Goal: Transaction & Acquisition: Purchase product/service

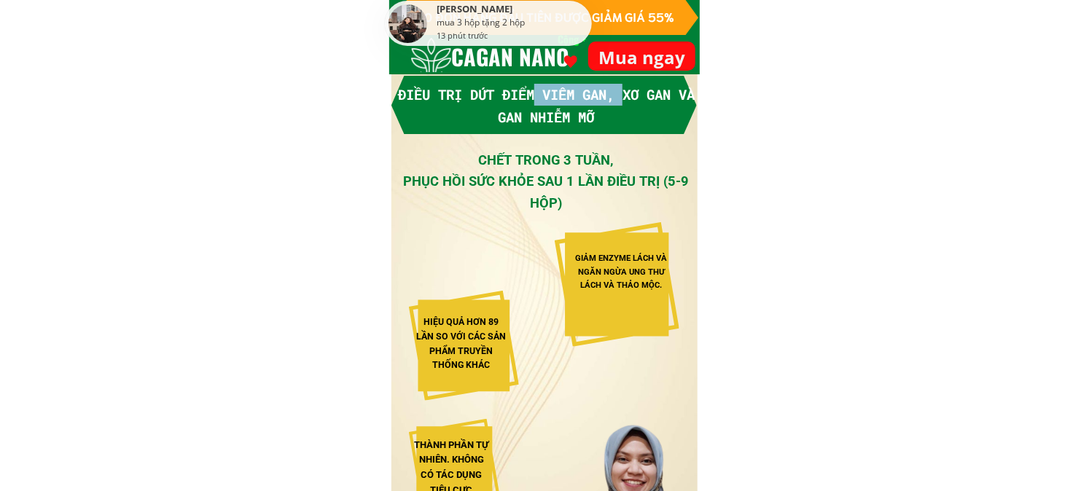
drag, startPoint x: 550, startPoint y: 97, endPoint x: 635, endPoint y: 99, distance: 85.3
click at [635, 99] on font "Điều trị dứt điểm viêm gan, xơ gan và gan nhiễm mỡ" at bounding box center [546, 105] width 297 height 40
drag, startPoint x: 526, startPoint y: 93, endPoint x: 587, endPoint y: 93, distance: 61.2
click at [526, 93] on font "Điều trị dứt điểm viêm gan, xơ gan và gan nhiễm mỡ" at bounding box center [546, 105] width 297 height 40
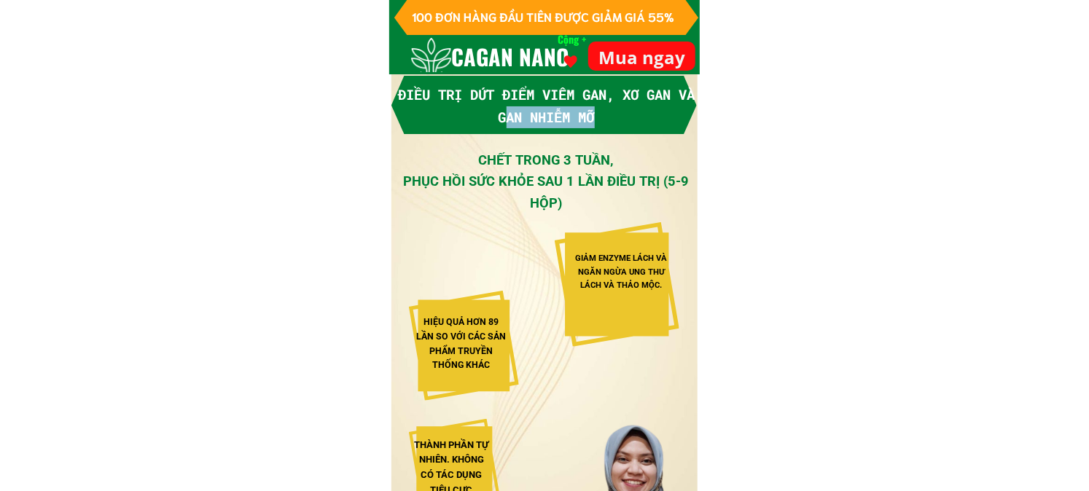
drag, startPoint x: 514, startPoint y: 117, endPoint x: 625, endPoint y: 120, distance: 111.6
click at [625, 120] on h3 "Điều trị dứt điểm viêm gan, xơ gan và gan nhiễm mỡ" at bounding box center [546, 106] width 297 height 44
drag, startPoint x: 483, startPoint y: 157, endPoint x: 574, endPoint y: 158, distance: 91.1
click at [574, 158] on font "CHẾT TRONG 3 TUẦN," at bounding box center [546, 159] width 136 height 15
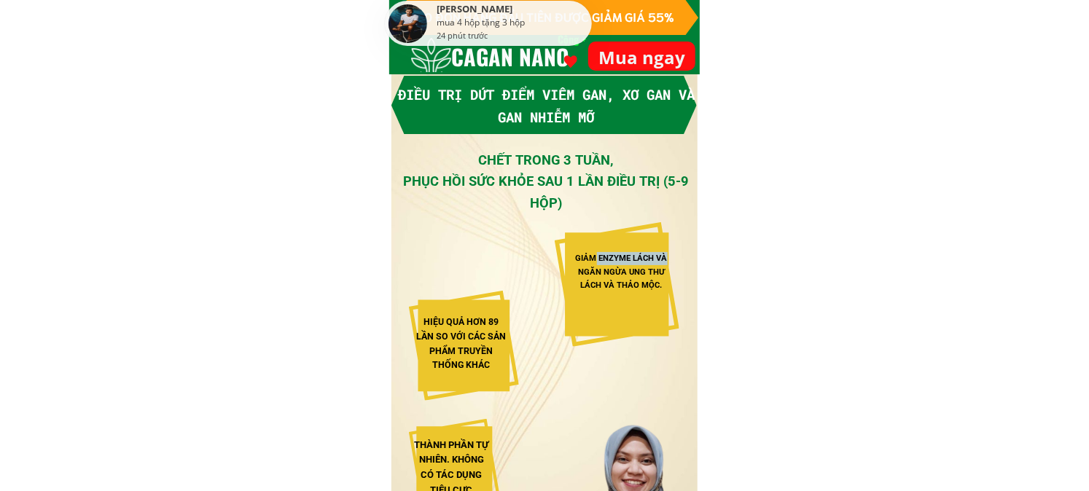
drag, startPoint x: 595, startPoint y: 257, endPoint x: 671, endPoint y: 260, distance: 75.9
click at [671, 260] on div "GIẢM ENZYME LÁCH VÀ NGĂN NGỪA UNG THƯ LÁCH VÀ THẢO MỘC." at bounding box center [621, 271] width 107 height 39
drag, startPoint x: 598, startPoint y: 272, endPoint x: 667, endPoint y: 274, distance: 68.6
click at [667, 274] on div "GIẢM ENZYME LÁCH VÀ NGĂN NGỪA UNG THƯ LÁCH VÀ THẢO MỘC." at bounding box center [621, 271] width 107 height 39
drag, startPoint x: 440, startPoint y: 321, endPoint x: 509, endPoint y: 329, distance: 69.6
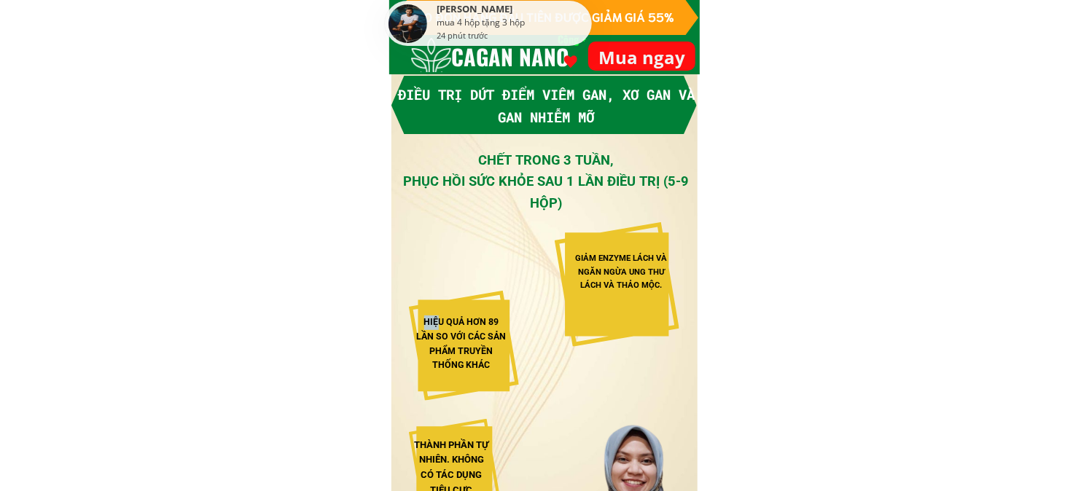
click at [514, 324] on div "HIỆU QUẢ HƠN 89 LẦN SO VỚI CÁC SẢN PHẨM TRUYỀN THỐNG KHÁC" at bounding box center [464, 346] width 110 height 110
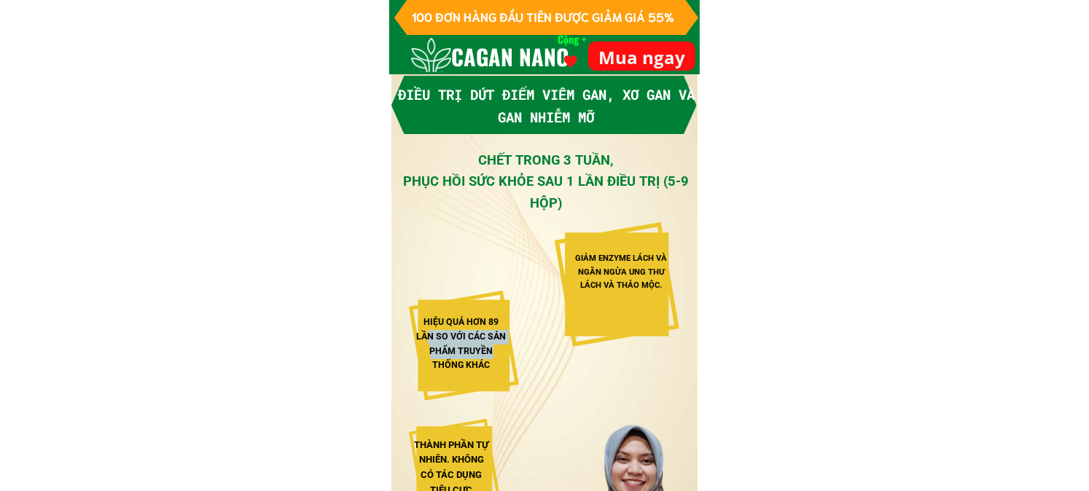
drag, startPoint x: 429, startPoint y: 338, endPoint x: 493, endPoint y: 357, distance: 67.6
click at [493, 357] on div "HIỆU QUẢ HƠN 89 LẦN SO VỚI CÁC SẢN PHẨM TRUYỀN THỐNG KHÁC" at bounding box center [461, 345] width 93 height 58
drag, startPoint x: 439, startPoint y: 365, endPoint x: 498, endPoint y: 370, distance: 59.3
click at [498, 370] on div "HIỆU QUẢ HƠN 89 LẦN SO VỚI CÁC SẢN PHẨM TRUYỀN THỐNG KHÁC" at bounding box center [461, 345] width 93 height 58
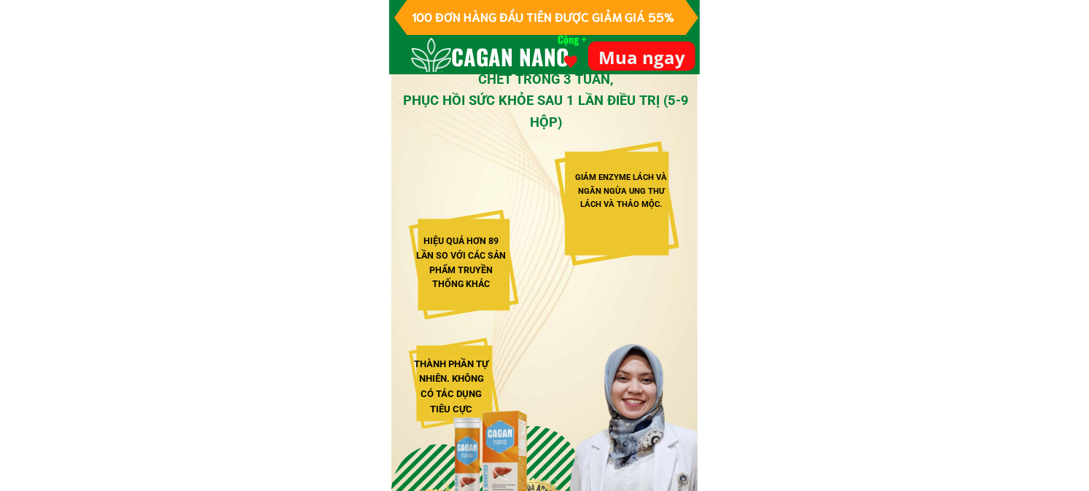
click at [467, 366] on font "THÀNH PHẦN TỰ NHIÊN. KHÔNG CÓ TÁC DỤNG TIÊU CỰC" at bounding box center [451, 387] width 74 height 56
drag, startPoint x: 429, startPoint y: 359, endPoint x: 461, endPoint y: 395, distance: 48.5
click at [460, 394] on font "THÀNH PHẦN TỰ NHIÊN. KHÔNG CÓ TÁC DỤNG TIÊU CỰC" at bounding box center [451, 387] width 74 height 56
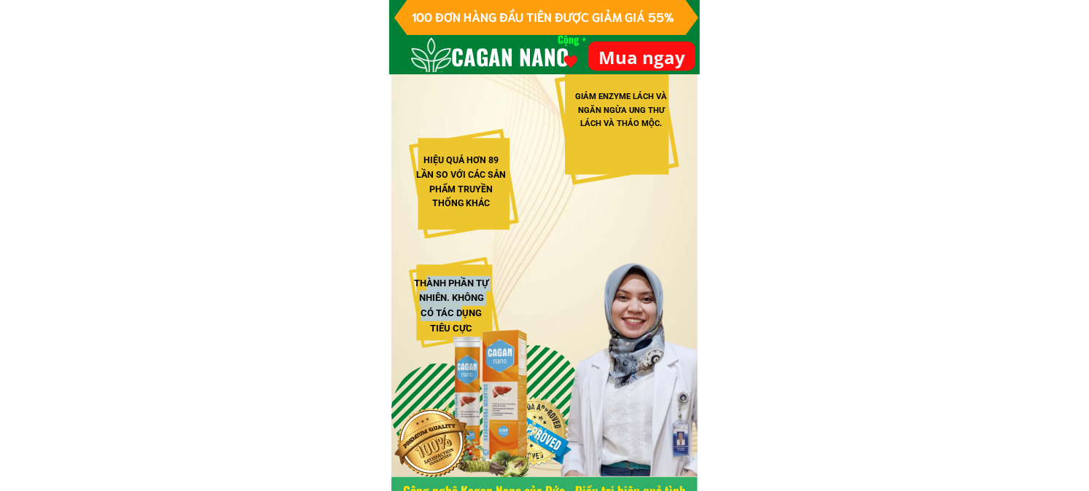
scroll to position [243, 0]
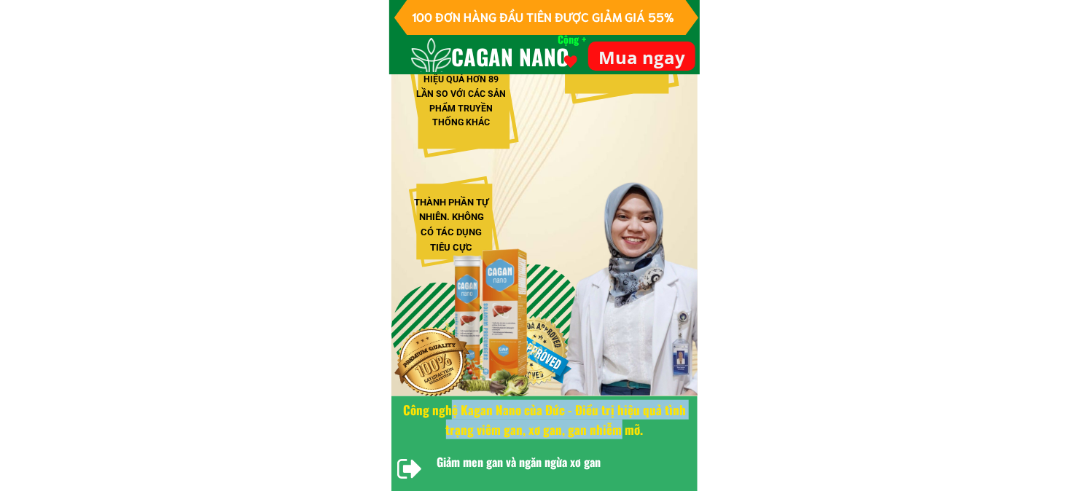
drag, startPoint x: 477, startPoint y: 416, endPoint x: 620, endPoint y: 426, distance: 143.9
click at [620, 426] on font "Công nghệ Kagan Nano của Đức - Điều trị hiệu quả tình trạng viêm gan, xơ gan, g…" at bounding box center [544, 420] width 283 height 38
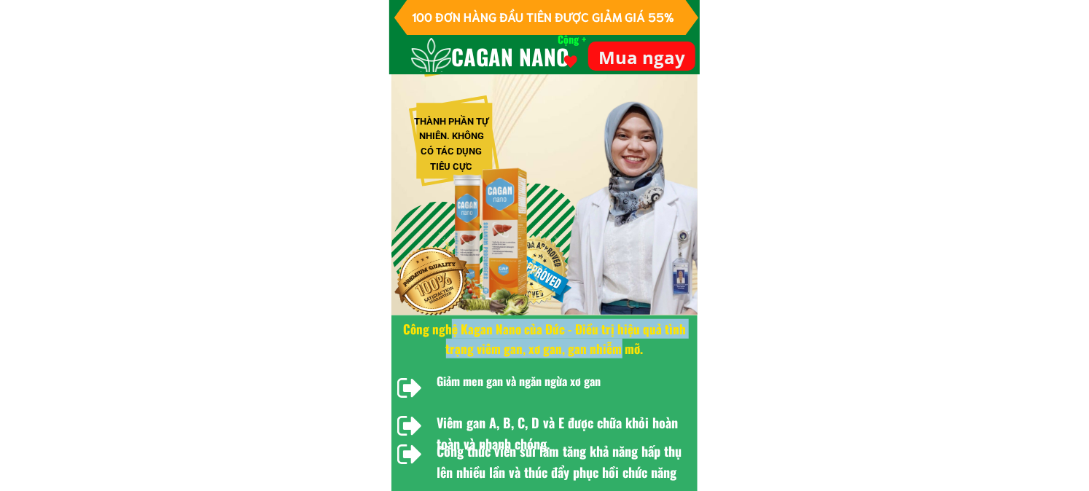
scroll to position [405, 0]
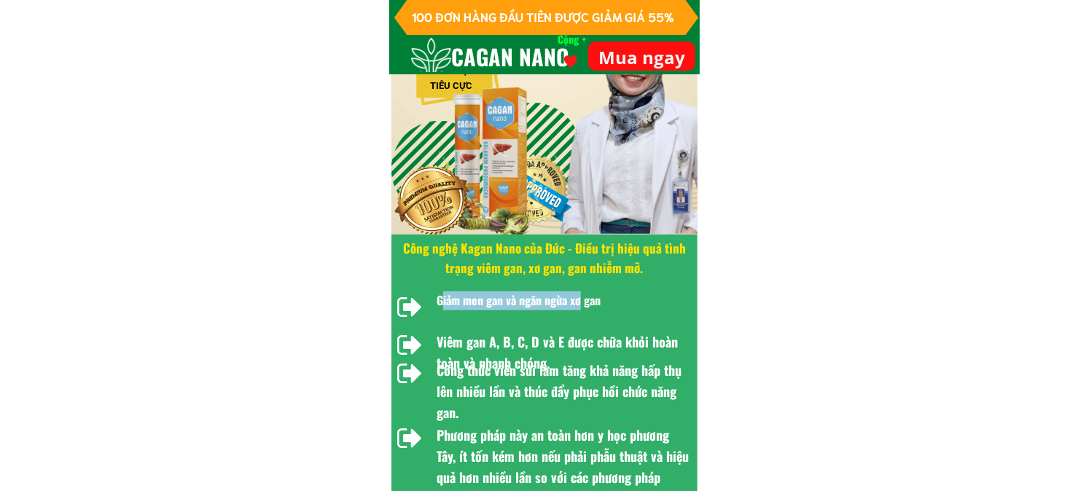
drag, startPoint x: 445, startPoint y: 303, endPoint x: 580, endPoint y: 302, distance: 135.6
click at [580, 302] on font "Giảm men gan và ngăn ngừa xơ gan" at bounding box center [519, 300] width 164 height 17
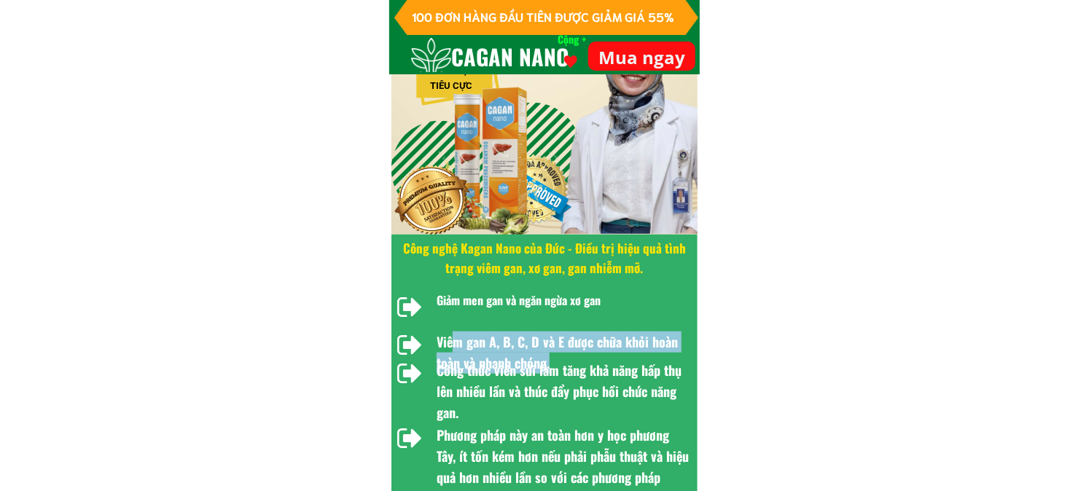
drag, startPoint x: 457, startPoint y: 339, endPoint x: 574, endPoint y: 357, distance: 118.0
click at [574, 357] on h3 "Viêm gan A, B, C, D và E được chữa khỏi hoàn toàn và nhanh chóng." at bounding box center [564, 353] width 254 height 42
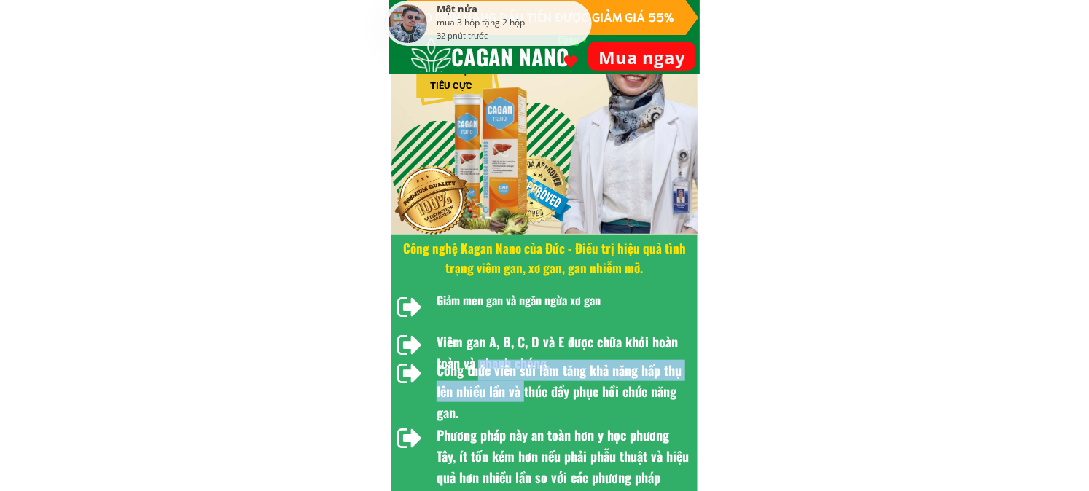
drag, startPoint x: 476, startPoint y: 370, endPoint x: 526, endPoint y: 389, distance: 53.1
click at [526, 389] on font "Công thức viên sủi làm tăng khả năng hấp thụ lên nhiều lần và thúc đẩy phục hồi…" at bounding box center [559, 391] width 245 height 61
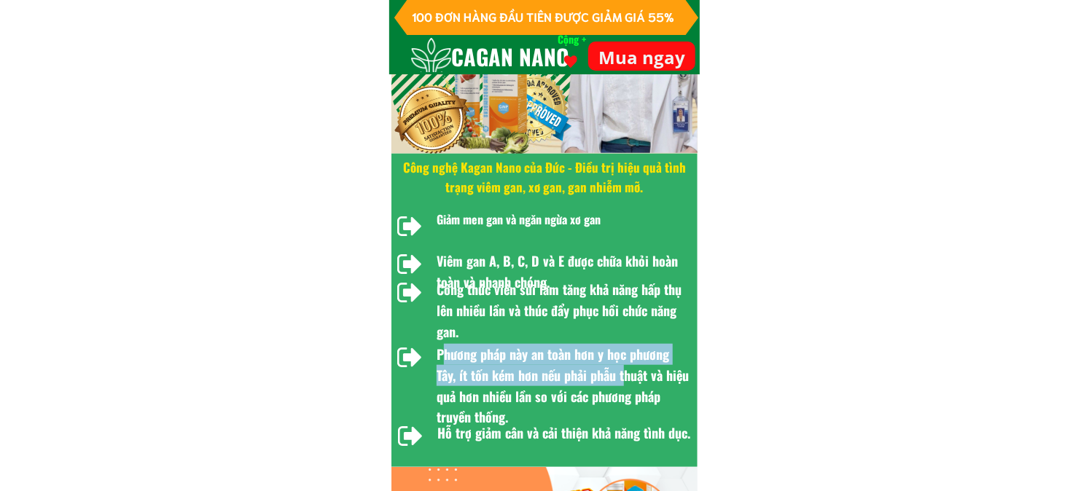
drag, startPoint x: 483, startPoint y: 358, endPoint x: 622, endPoint y: 367, distance: 139.5
click at [622, 367] on font "Phương pháp này an toàn hơn y học phương Tây, ít tốn kém hơn nếu phải phẫu thuậ…" at bounding box center [563, 386] width 252 height 82
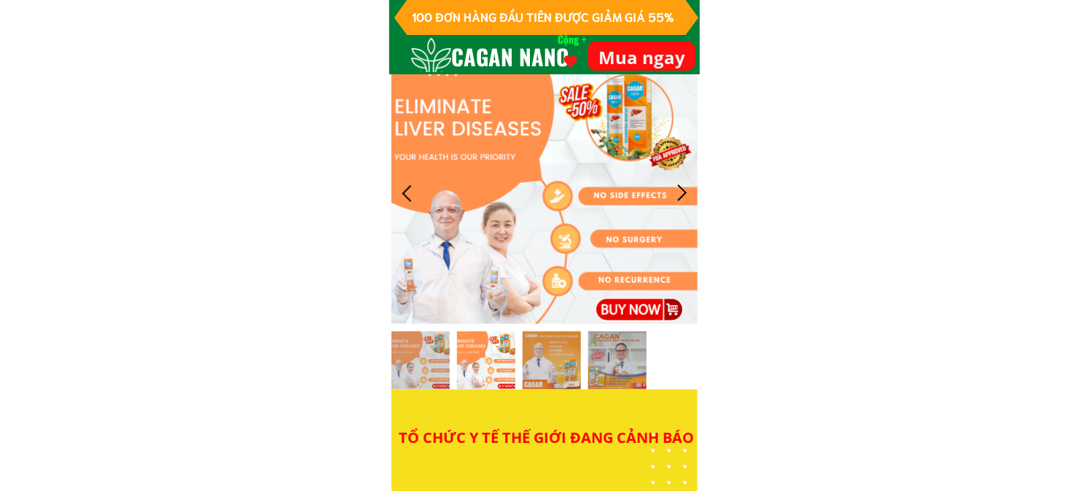
scroll to position [1053, 0]
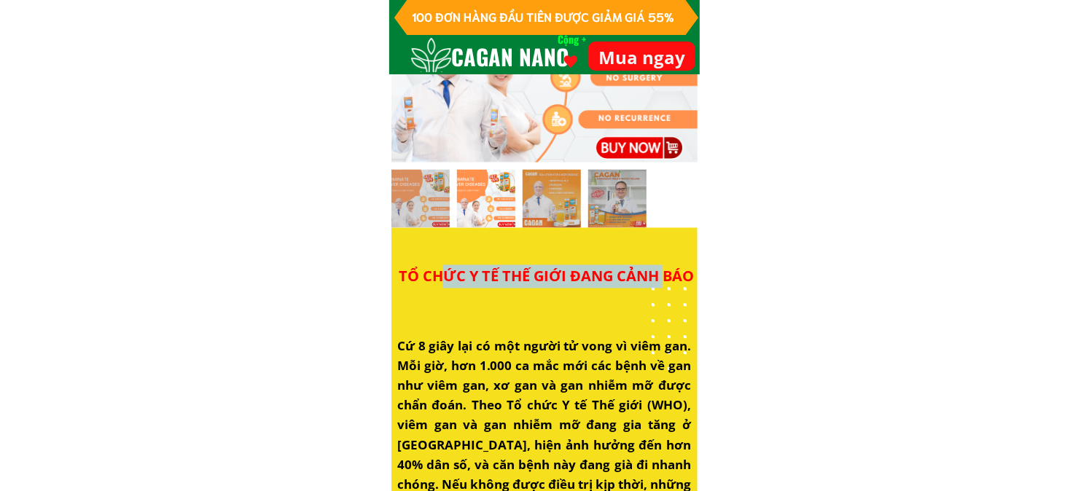
drag, startPoint x: 445, startPoint y: 277, endPoint x: 668, endPoint y: 282, distance: 223.8
click at [667, 282] on font "TỔ CHỨC Y TẾ THẾ GIỚI ĐANG CẢNH BÁO" at bounding box center [546, 277] width 295 height 20
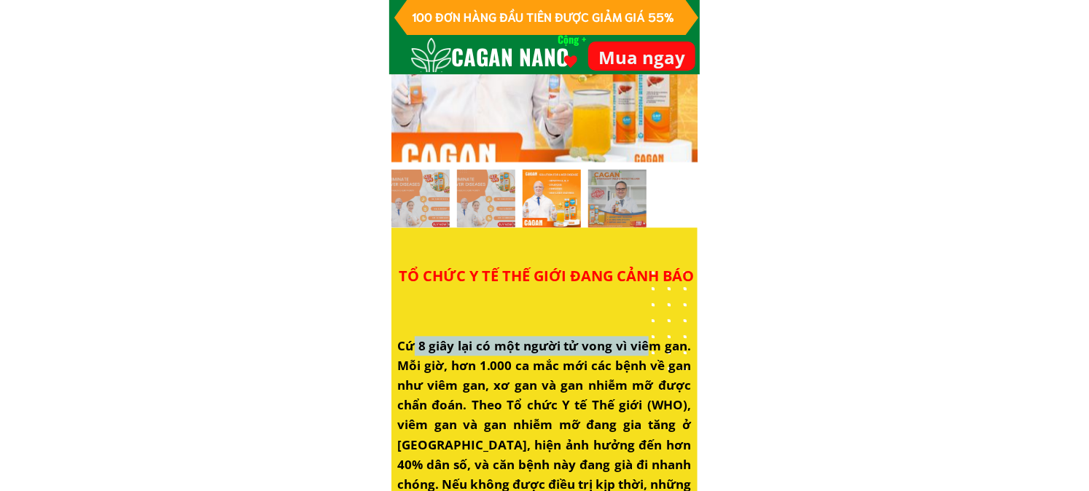
drag, startPoint x: 416, startPoint y: 351, endPoint x: 654, endPoint y: 351, distance: 237.6
click at [654, 351] on font "Cứ 8 giây lại có một người tử vong vì viêm gan. Mỗi giờ, hơn 1.000 ca mắc mới c…" at bounding box center [544, 426] width 294 height 176
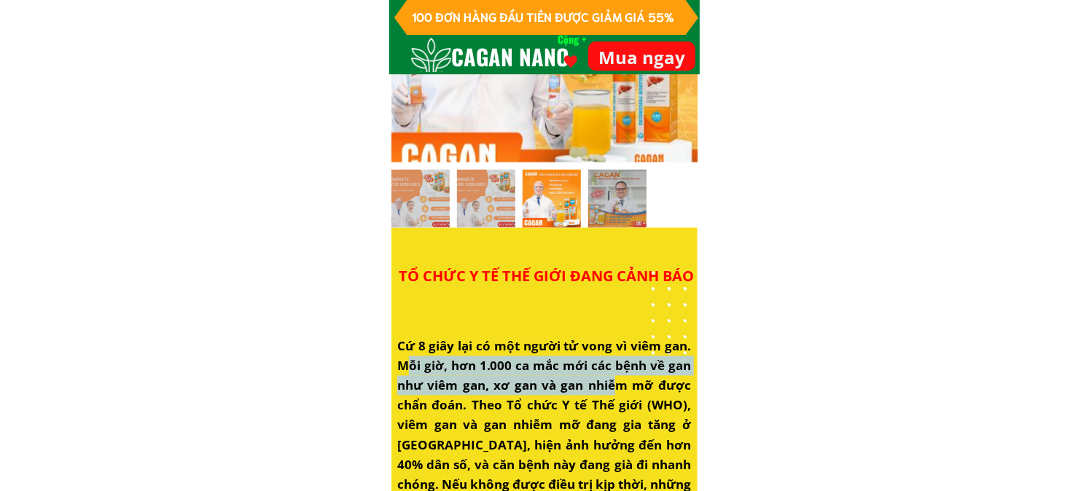
drag, startPoint x: 557, startPoint y: 375, endPoint x: 623, endPoint y: 382, distance: 65.9
click at [620, 377] on font "Cứ 8 giây lại có một người tử vong vì viêm gan. Mỗi giờ, hơn 1.000 ca mắc mới c…" at bounding box center [544, 426] width 294 height 176
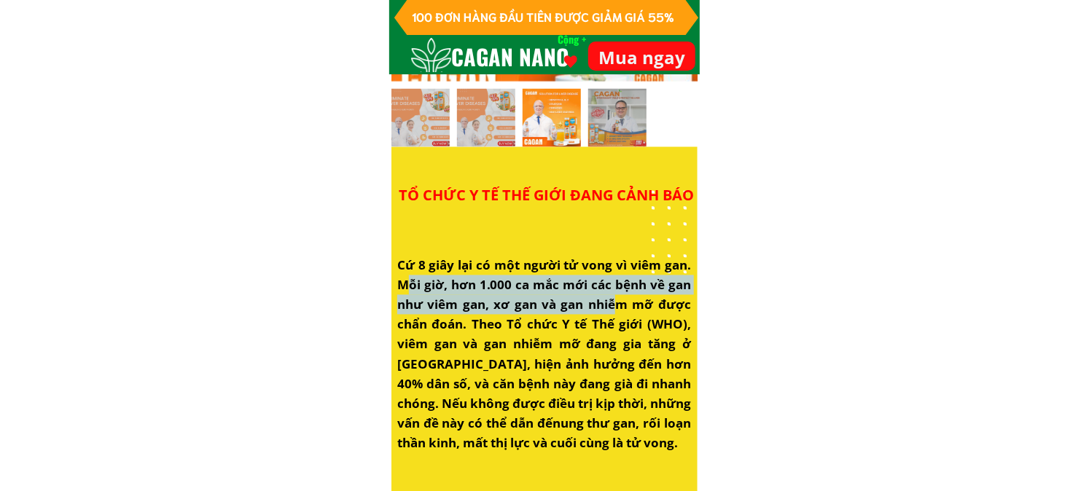
scroll to position [1214, 0]
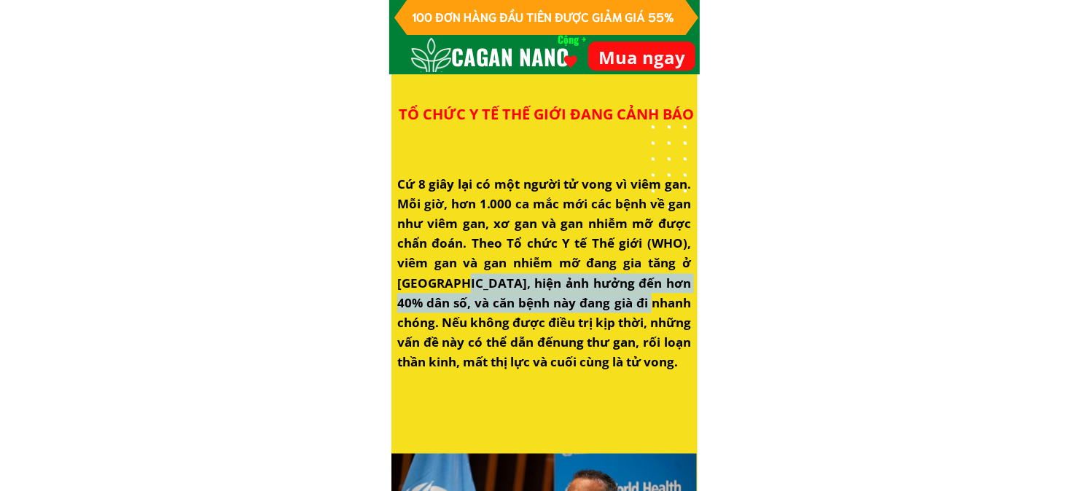
drag, startPoint x: 461, startPoint y: 281, endPoint x: 647, endPoint y: 309, distance: 188.7
click at [647, 309] on font "Cứ 8 giây lại có một người tử vong vì viêm gan. Mỗi giờ, hơn 1.000 ca mắc mới c…" at bounding box center [544, 264] width 294 height 176
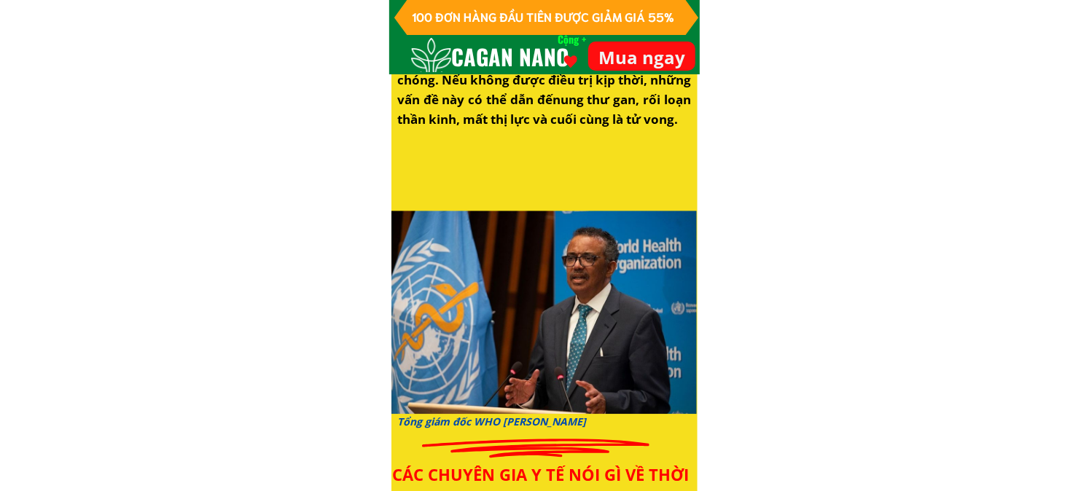
scroll to position [1539, 0]
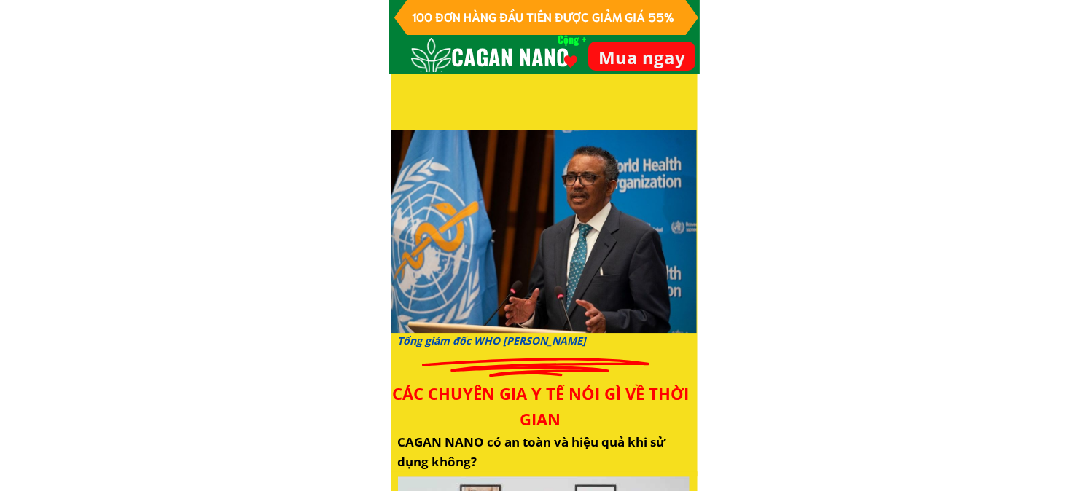
drag, startPoint x: 410, startPoint y: 344, endPoint x: 599, endPoint y: 348, distance: 188.8
click at [599, 348] on h3 "Tổng giám đốc WHO [PERSON_NAME]" at bounding box center [552, 341] width 308 height 16
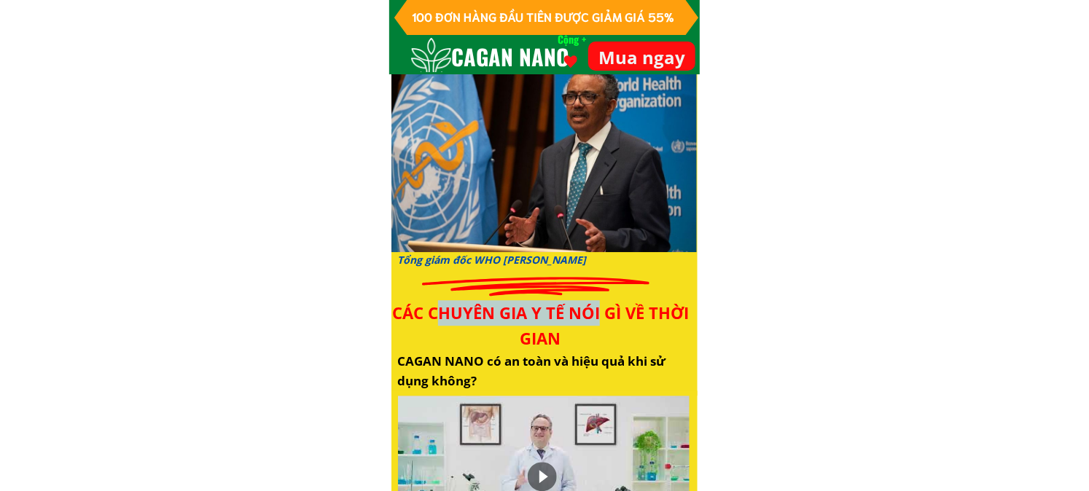
drag, startPoint x: 434, startPoint y: 312, endPoint x: 600, endPoint y: 319, distance: 165.6
click at [600, 319] on font "CÁC CHUYÊN GIA Y TẾ NÓI GÌ VỀ THỜI GIAN" at bounding box center [540, 325] width 297 height 47
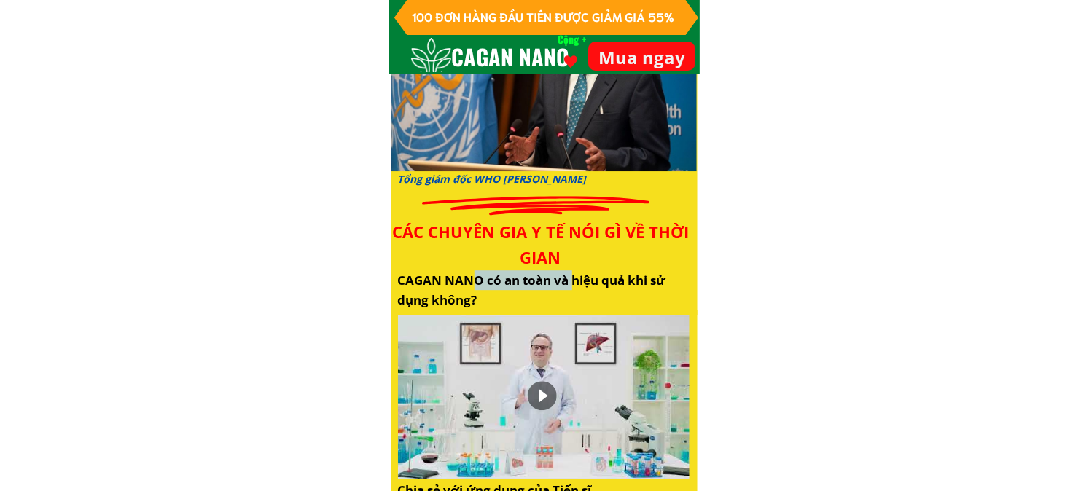
drag, startPoint x: 472, startPoint y: 277, endPoint x: 571, endPoint y: 281, distance: 100.0
click at [571, 281] on font "CAGAN NANO có an toàn và hiệu quả khi sử dụng không?" at bounding box center [532, 290] width 268 height 36
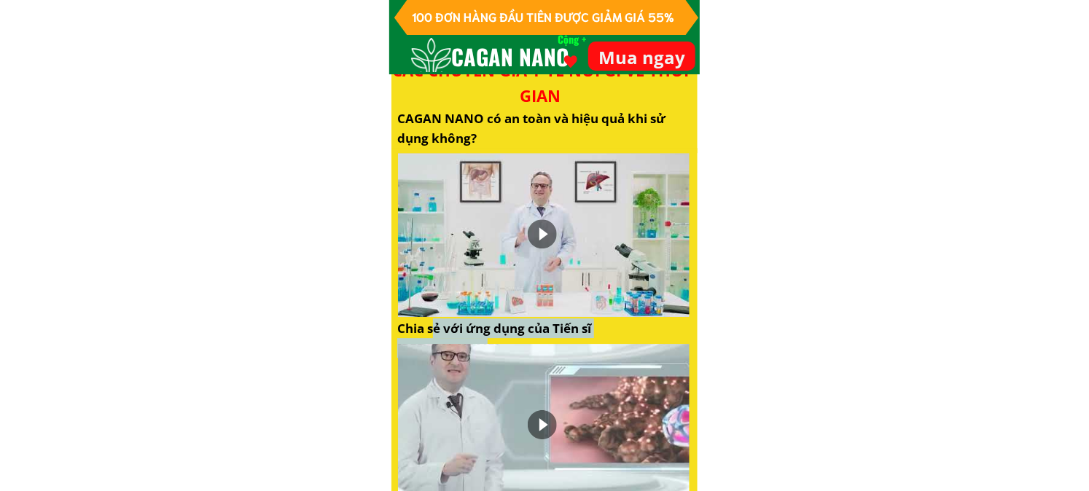
drag, startPoint x: 436, startPoint y: 325, endPoint x: 682, endPoint y: 335, distance: 246.6
click at [682, 335] on h3 "Chia sẻ với ứng dụng của Tiến sĩ [PERSON_NAME]" at bounding box center [544, 338] width 294 height 39
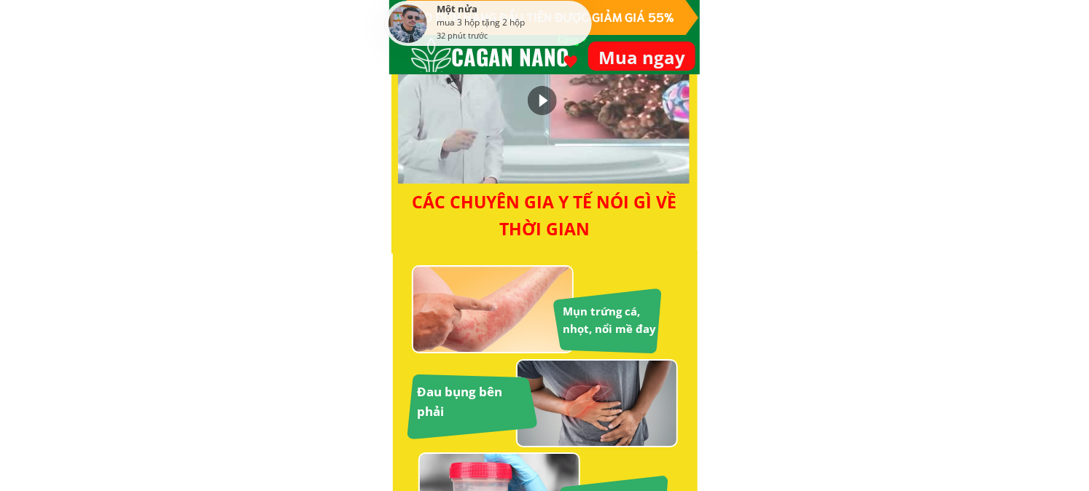
scroll to position [2268, 0]
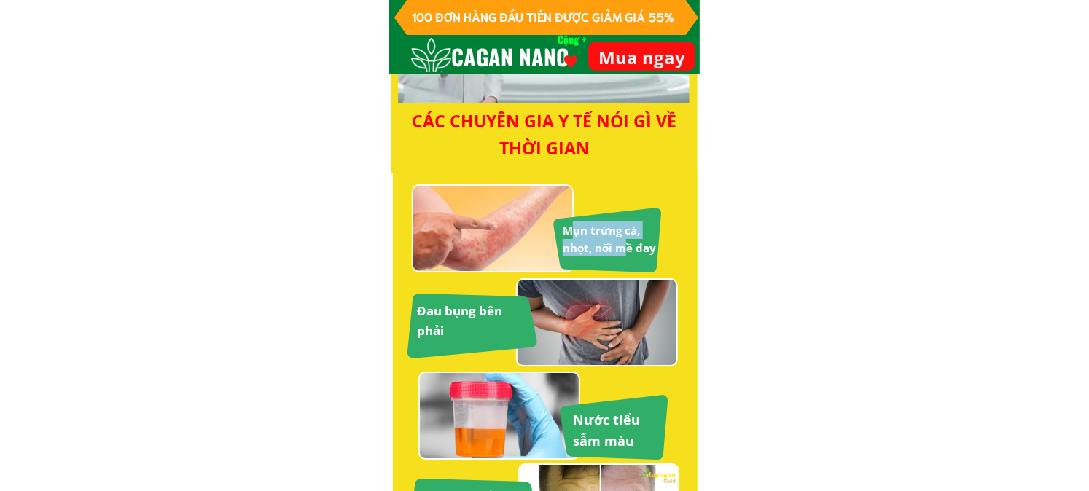
drag, startPoint x: 571, startPoint y: 227, endPoint x: 624, endPoint y: 243, distance: 55.6
click at [624, 243] on font "Mụn trứng cá, nhọt, nổi mề đay" at bounding box center [609, 239] width 93 height 32
drag, startPoint x: 475, startPoint y: 318, endPoint x: 478, endPoint y: 327, distance: 9.2
click at [478, 319] on h3 "Đau bụng bên phải" at bounding box center [472, 320] width 111 height 39
drag, startPoint x: 588, startPoint y: 421, endPoint x: 630, endPoint y: 435, distance: 44.7
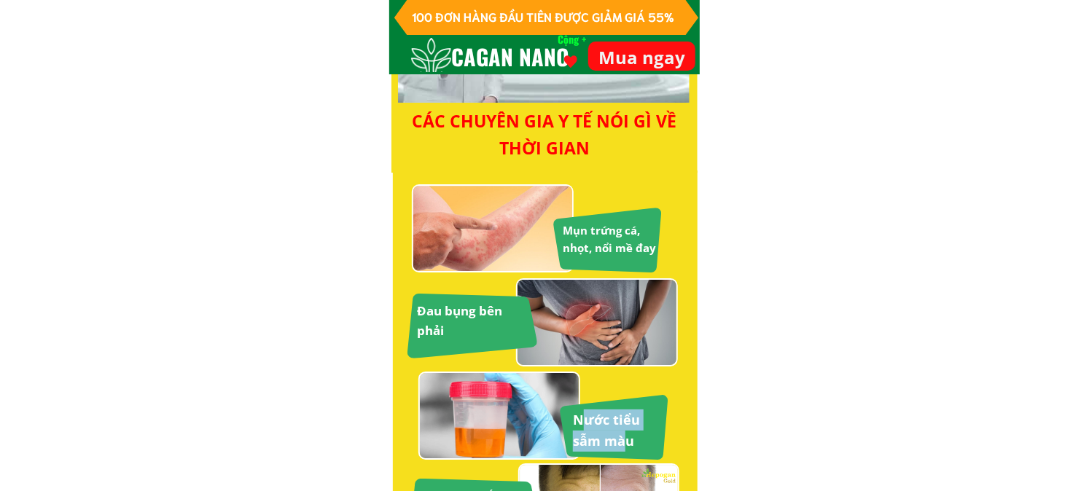
click at [628, 433] on font "Nước tiểu sẫm màu" at bounding box center [606, 430] width 67 height 39
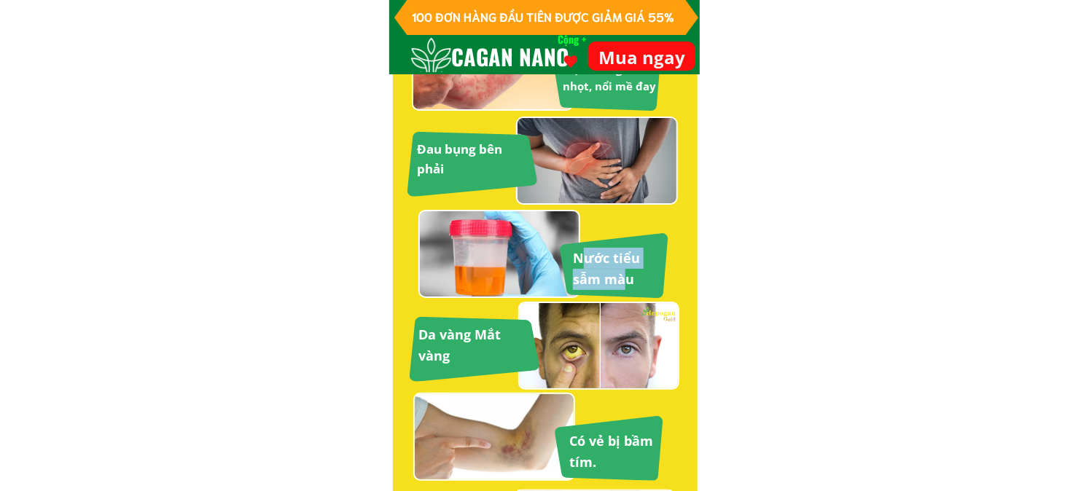
scroll to position [2510, 0]
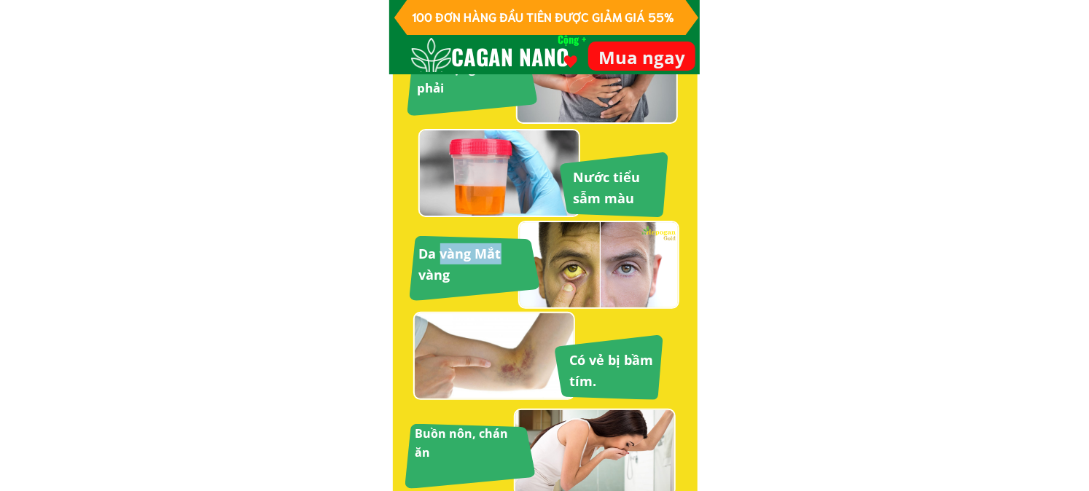
drag, startPoint x: 439, startPoint y: 245, endPoint x: 502, endPoint y: 258, distance: 64.0
click at [502, 258] on h3 "Da vàng Mắt vàng" at bounding box center [474, 264] width 111 height 42
drag, startPoint x: 574, startPoint y: 354, endPoint x: 649, endPoint y: 370, distance: 76.9
click at [649, 370] on h3 "Có vẻ bị bầm tím." at bounding box center [614, 371] width 90 height 42
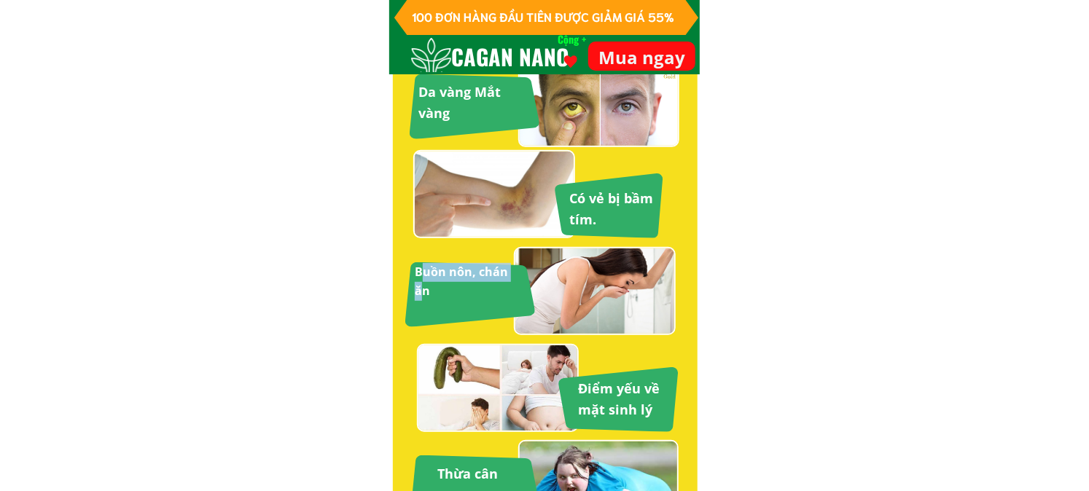
drag, startPoint x: 426, startPoint y: 268, endPoint x: 518, endPoint y: 277, distance: 93.1
click at [508, 277] on font "Buồn nôn, chán ăn" at bounding box center [461, 281] width 93 height 35
drag, startPoint x: 587, startPoint y: 385, endPoint x: 649, endPoint y: 392, distance: 62.4
click at [646, 391] on font "Điểm yếu về mặt sinh lý" at bounding box center [620, 399] width 82 height 39
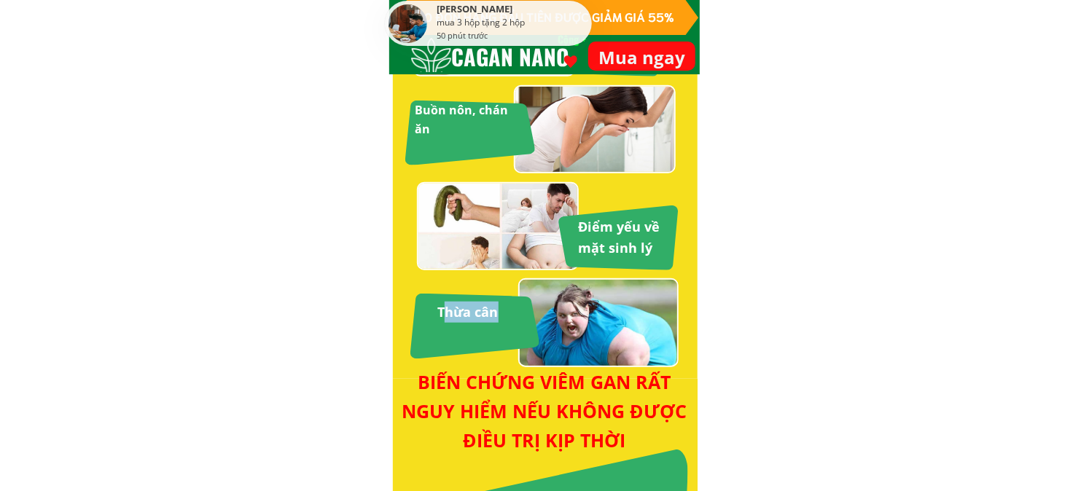
drag, startPoint x: 501, startPoint y: 316, endPoint x: 512, endPoint y: 343, distance: 29.4
click at [503, 316] on h3 "Thừa cân" at bounding box center [492, 312] width 110 height 21
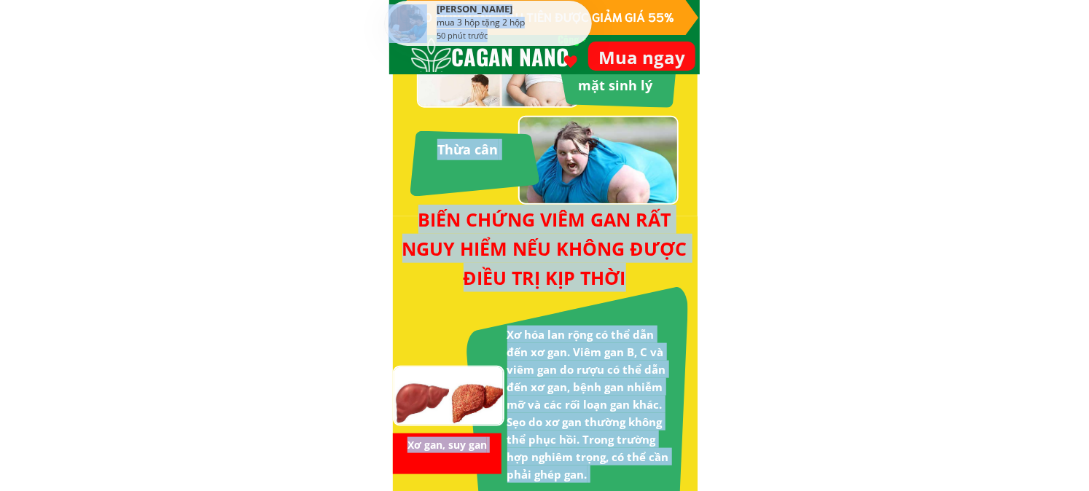
drag, startPoint x: 475, startPoint y: 200, endPoint x: 646, endPoint y: 281, distance: 188.5
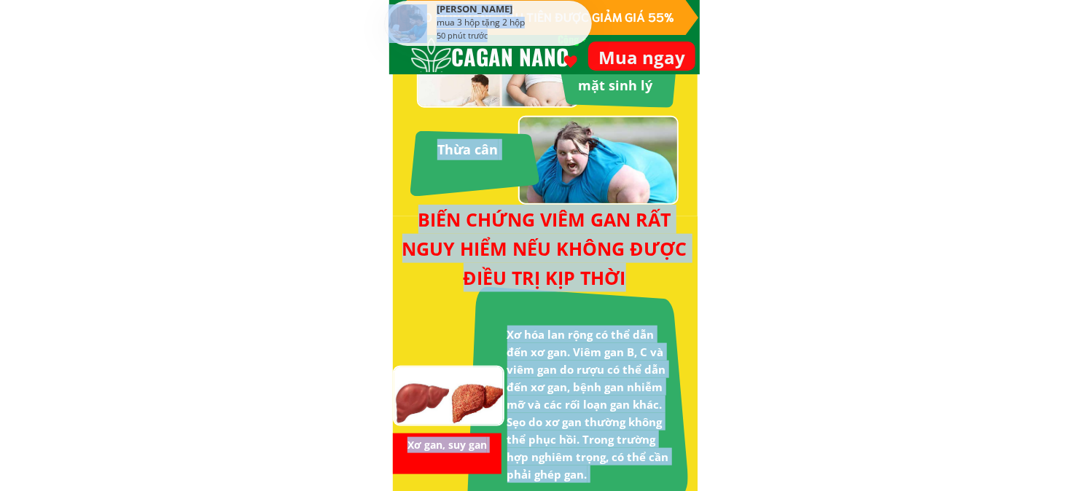
scroll to position [3158, 0]
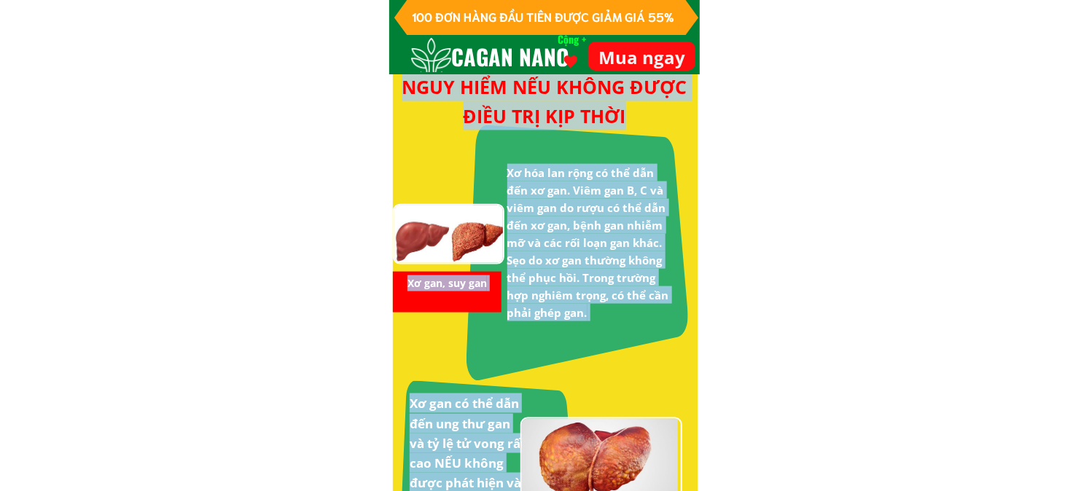
click at [530, 163] on div at bounding box center [578, 252] width 222 height 255
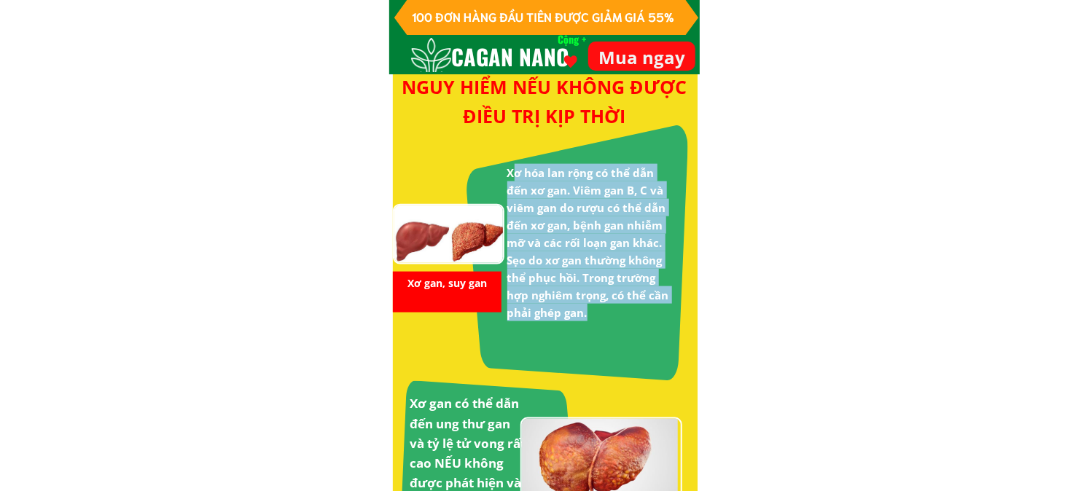
drag, startPoint x: 516, startPoint y: 168, endPoint x: 591, endPoint y: 312, distance: 162.7
click at [592, 311] on h3 "Xơ hóa lan rộng có thể dẫn đến xơ gan. Viêm gan B, C và viêm gan do rượu có thể…" at bounding box center [592, 242] width 171 height 157
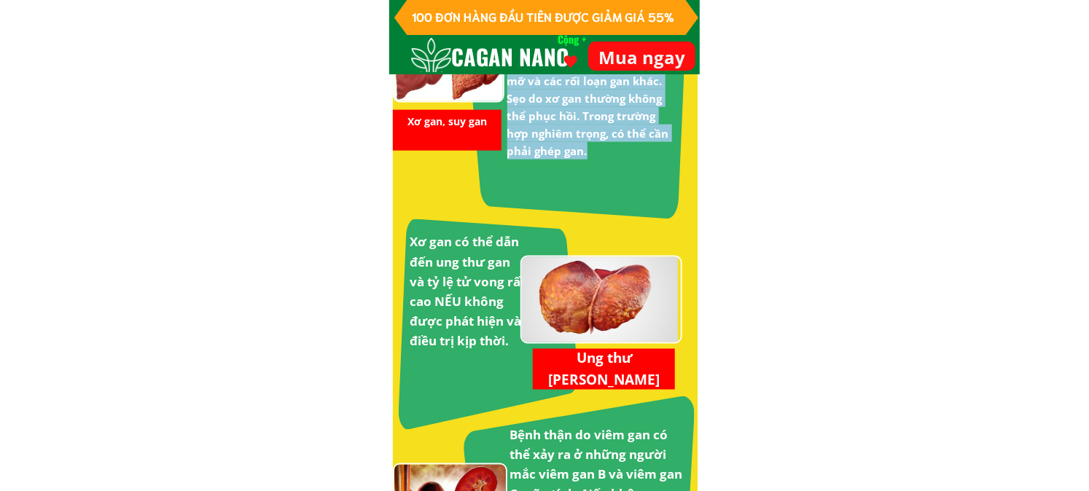
scroll to position [3401, 0]
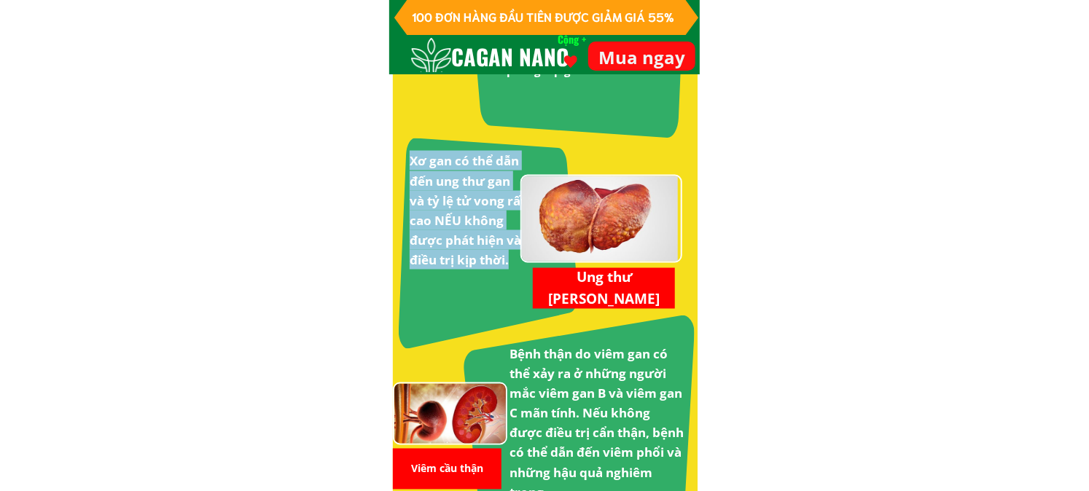
drag, startPoint x: 413, startPoint y: 162, endPoint x: 510, endPoint y: 259, distance: 138.1
click at [510, 259] on h3 "Xơ gan có thể dẫn đến ung thư gan và tỷ lệ tử vong rất cao NẾU không được phát …" at bounding box center [468, 210] width 117 height 119
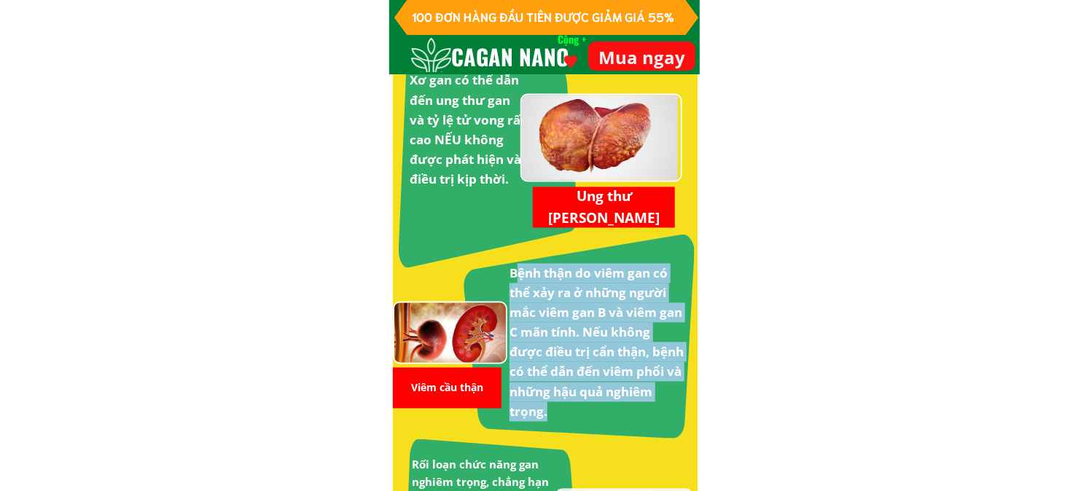
drag, startPoint x: 515, startPoint y: 278, endPoint x: 608, endPoint y: 415, distance: 166.0
click at [608, 415] on h3 "Bệnh thận do viêm gan có thể xảy ra ở những người mắc viêm gan B và viêm gan C …" at bounding box center [597, 343] width 175 height 159
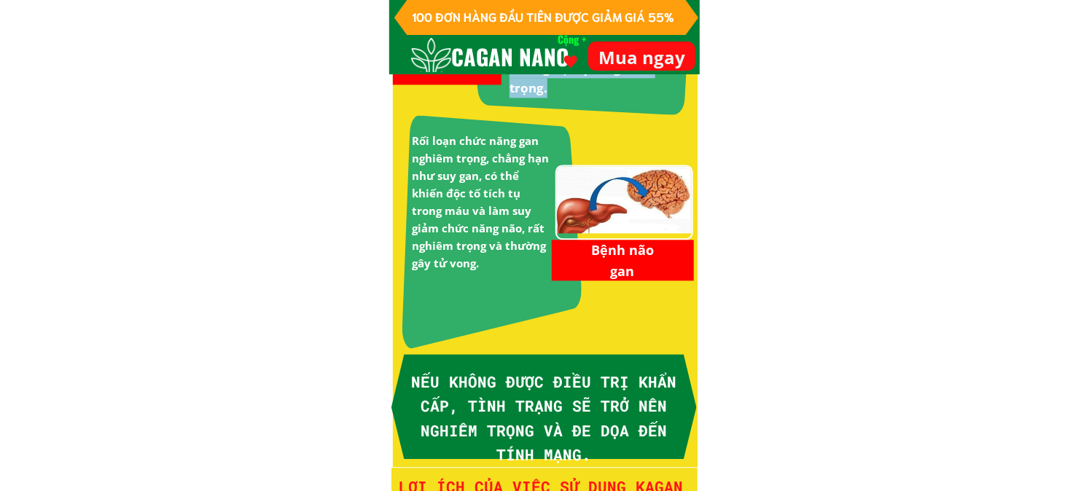
scroll to position [3726, 0]
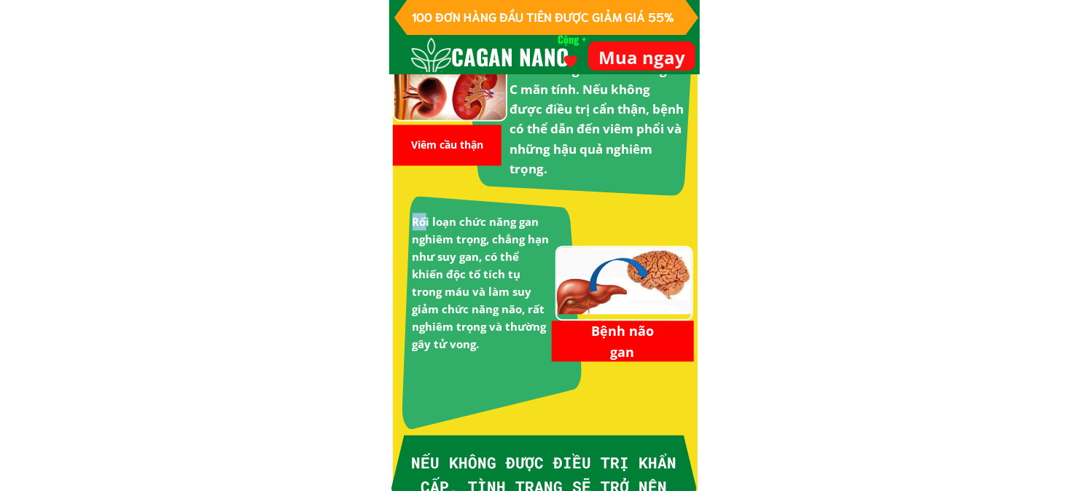
drag, startPoint x: 472, startPoint y: 216, endPoint x: 500, endPoint y: 364, distance: 150.5
click at [505, 358] on div "Rối loạn chức năng gan nghiêm trọng, chẳng hạn như suy gan, có thể khiến độc tố…" at bounding box center [548, 313] width 292 height 234
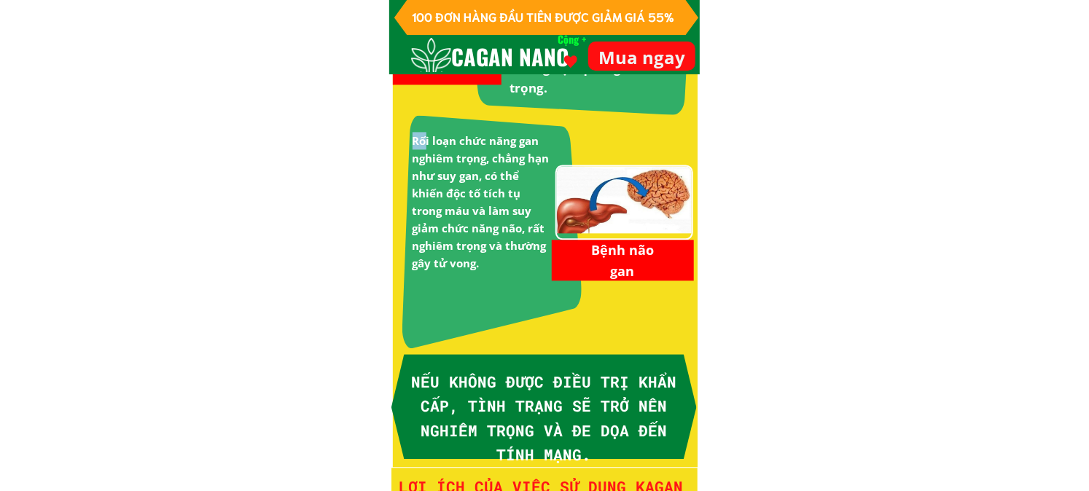
scroll to position [3887, 0]
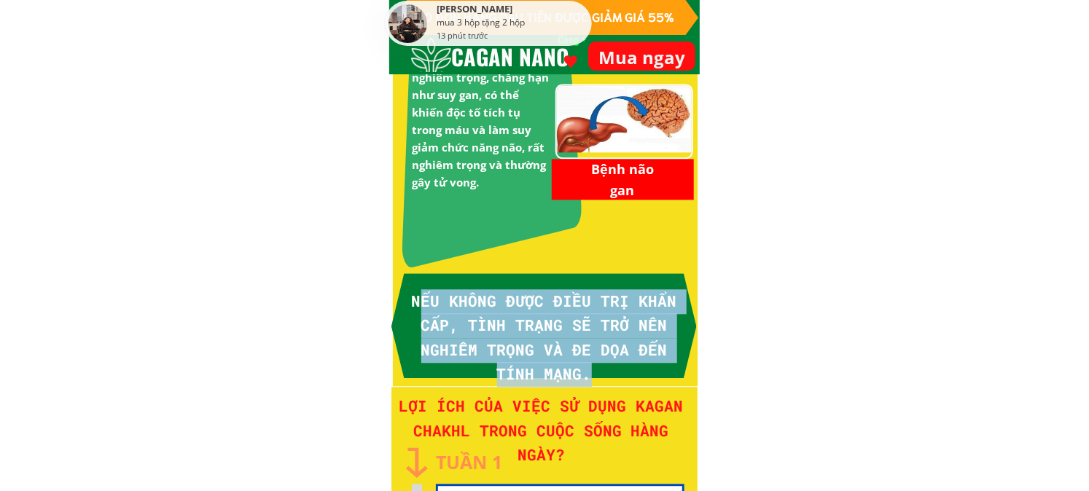
drag, startPoint x: 420, startPoint y: 300, endPoint x: 638, endPoint y: 367, distance: 228.0
click at [638, 372] on h3 "NẾU KHÔNG ĐƯỢC ĐIỀU TRỊ KHẨN CẤP, TÌNH TRẠNG SẼ TRỞ NÊN NGHIÊM TRỌNG VÀ ĐE DỌA …" at bounding box center [544, 338] width 273 height 98
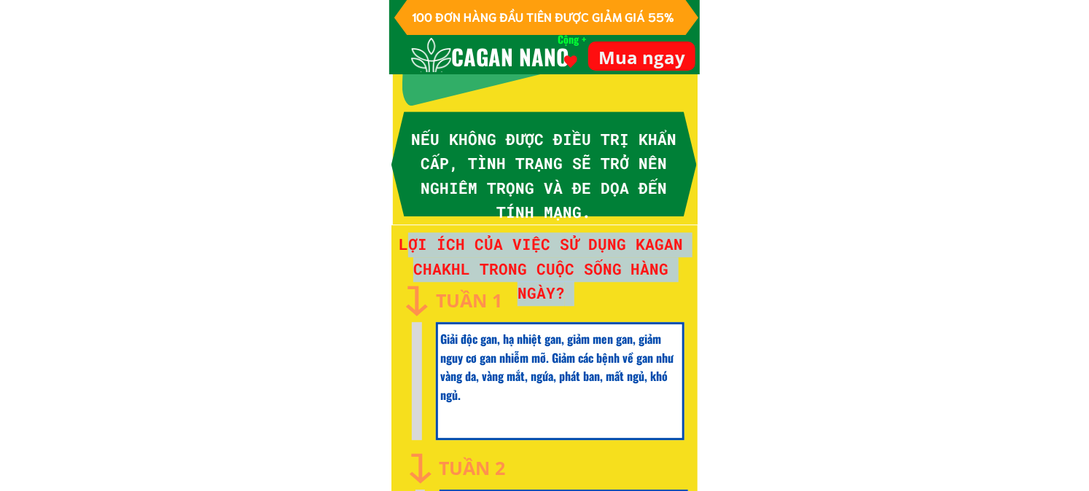
drag, startPoint x: 413, startPoint y: 237, endPoint x: 636, endPoint y: 278, distance: 226.8
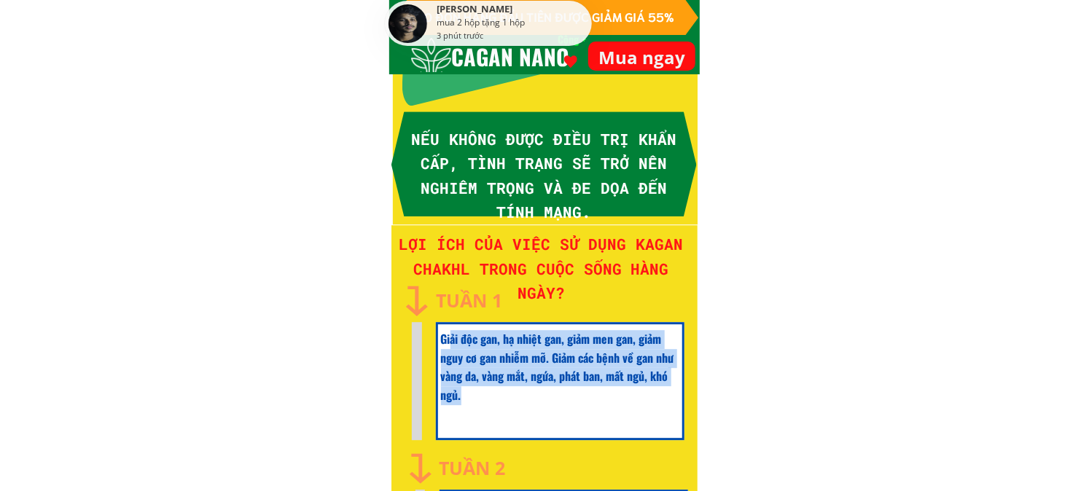
drag, startPoint x: 544, startPoint y: 338, endPoint x: 547, endPoint y: 394, distance: 56.2
click at [547, 394] on h3 "Giải độc gan, hạ nhiệt gan, giảm men gan, giảm nguy cơ gan nhiễm mỡ. Giảm các b…" at bounding box center [558, 367] width 234 height 74
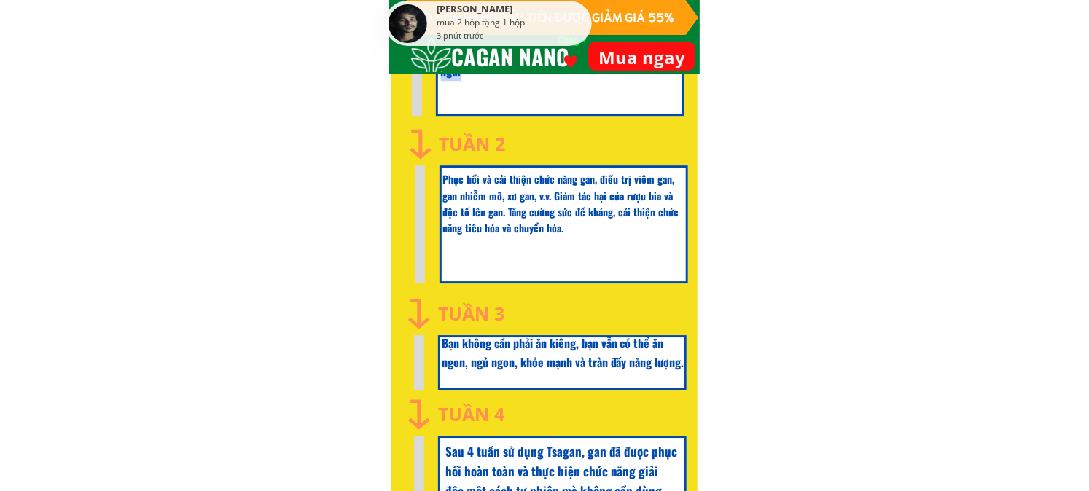
scroll to position [4292, 0]
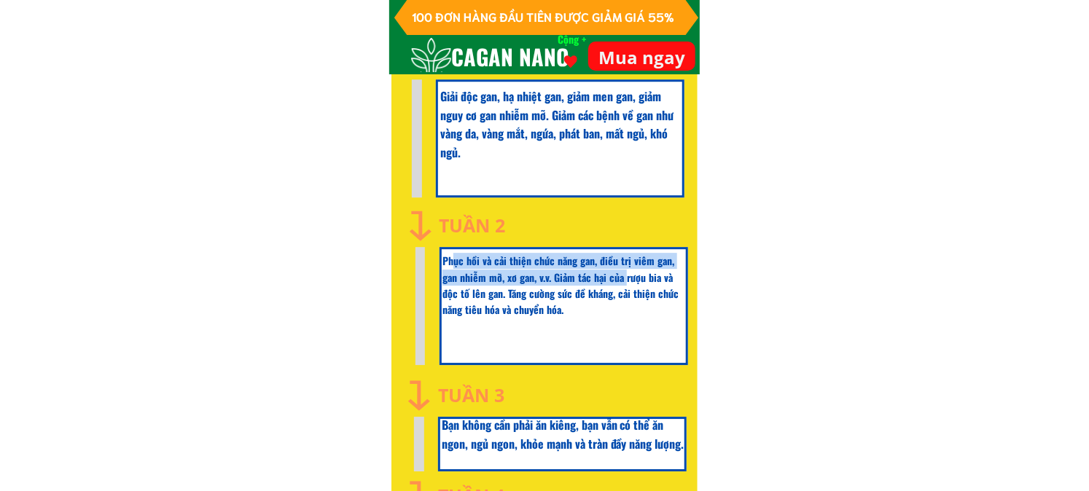
drag, startPoint x: 456, startPoint y: 264, endPoint x: 632, endPoint y: 277, distance: 176.9
click at [631, 276] on font "Phục hồi và cải thiện chức năng gan, điều trị viêm gan, gan nhiễm mỡ, xơ gan, v…" at bounding box center [560, 285] width 236 height 64
drag, startPoint x: 660, startPoint y: 286, endPoint x: 652, endPoint y: 285, distance: 8.1
click at [660, 286] on font "Phục hồi và cải thiện chức năng gan, điều trị viêm gan, gan nhiễm mỡ, xơ gan, v…" at bounding box center [560, 285] width 236 height 64
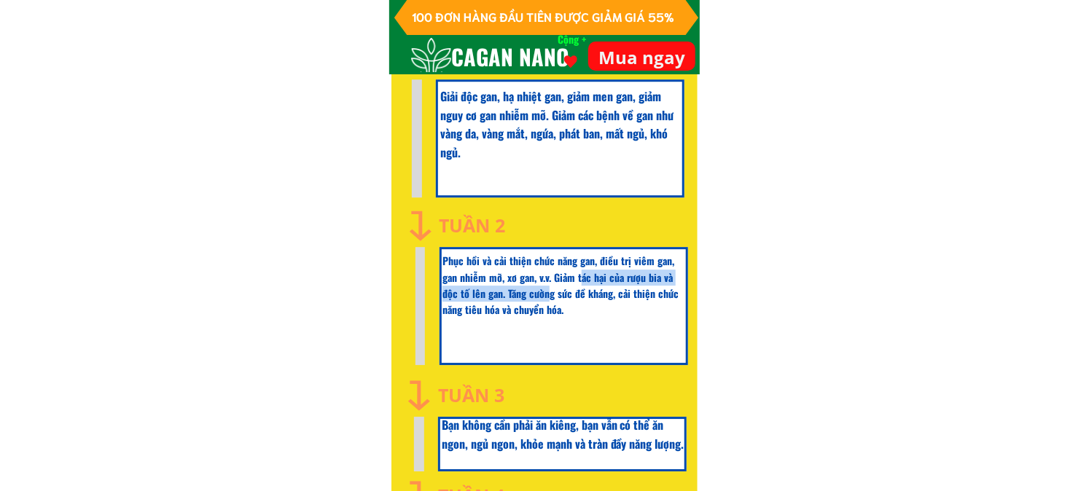
drag, startPoint x: 647, startPoint y: 279, endPoint x: 547, endPoint y: 295, distance: 101.1
click at [547, 295] on font "Phục hồi và cải thiện chức năng gan, điều trị viêm gan, gan nhiễm mỡ, xơ gan, v…" at bounding box center [560, 285] width 236 height 64
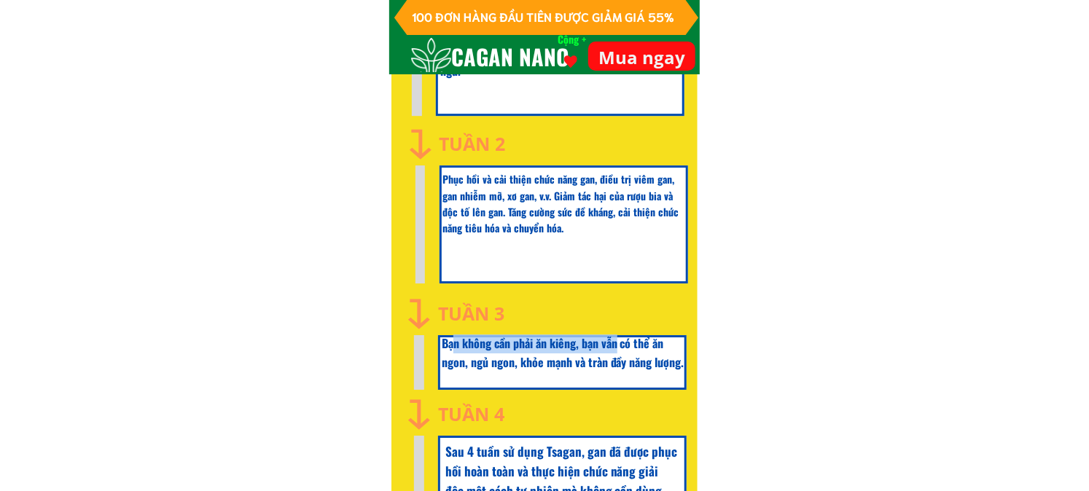
drag, startPoint x: 456, startPoint y: 343, endPoint x: 621, endPoint y: 347, distance: 165.5
click at [621, 347] on font "Bạn không cần phải ăn kiêng, bạn vẫn có thể ăn ngon, ngủ ngon, khỏe mạnh và trà…" at bounding box center [563, 353] width 243 height 36
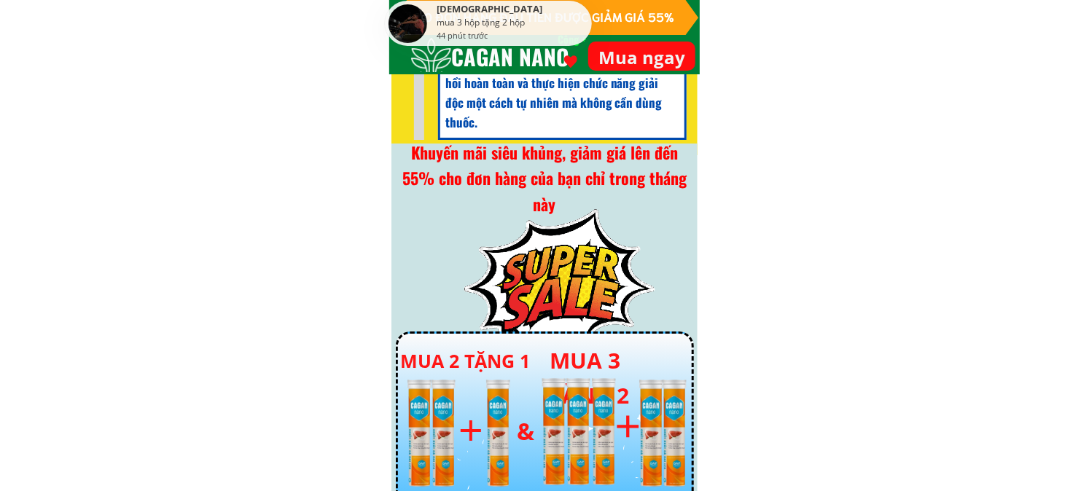
scroll to position [4644, 0]
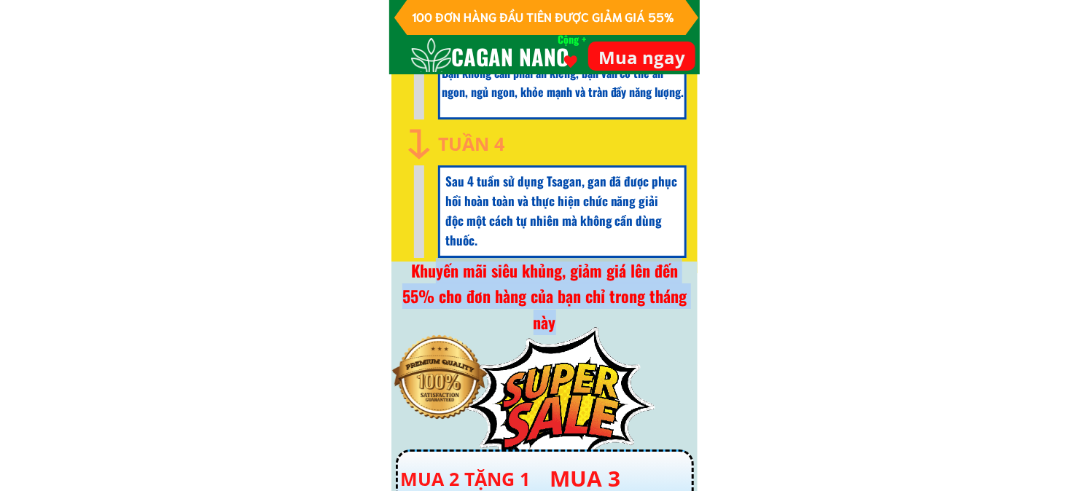
drag, startPoint x: 434, startPoint y: 267, endPoint x: 660, endPoint y: 321, distance: 231.6
click at [660, 321] on div "Khuyến mãi siêu khủng, giảm giá lên đến 55% cho đơn hàng của bạn chỉ trong thán…" at bounding box center [545, 296] width 298 height 77
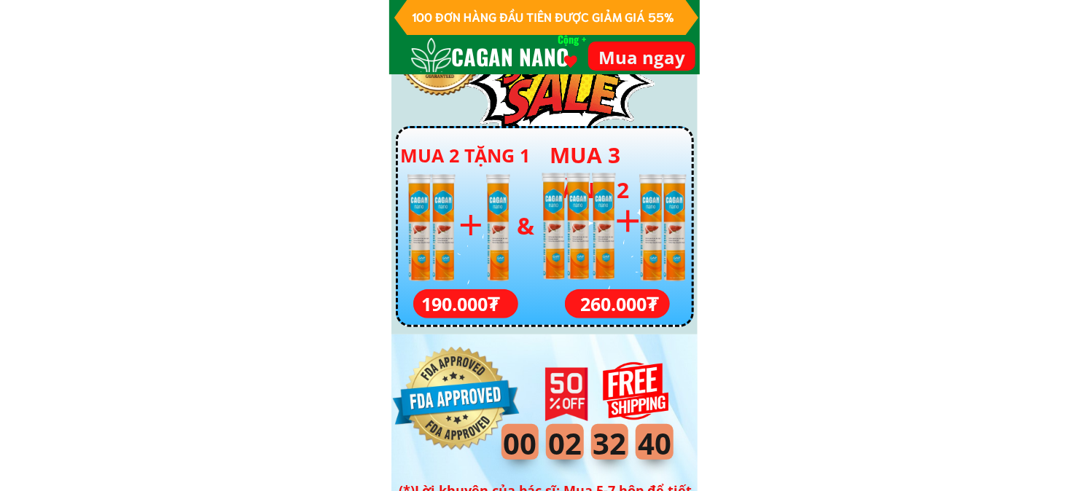
scroll to position [5129, 0]
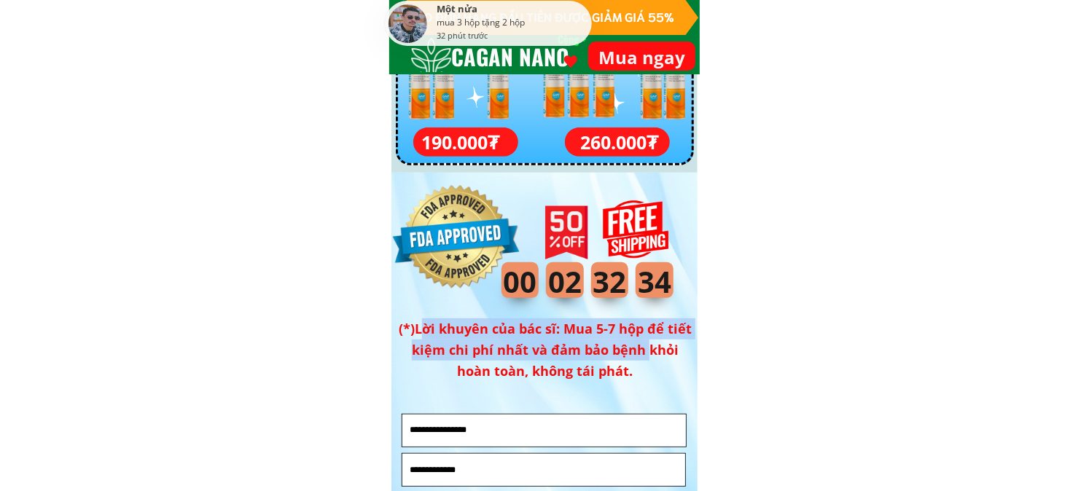
drag, startPoint x: 458, startPoint y: 334, endPoint x: 651, endPoint y: 355, distance: 194.3
click at [651, 355] on font "(*)Lời khuyên của bác sĩ: Mua 5-7 hộp để tiết kiệm chi phí nhất và đảm bảo bệnh…" at bounding box center [545, 350] width 293 height 60
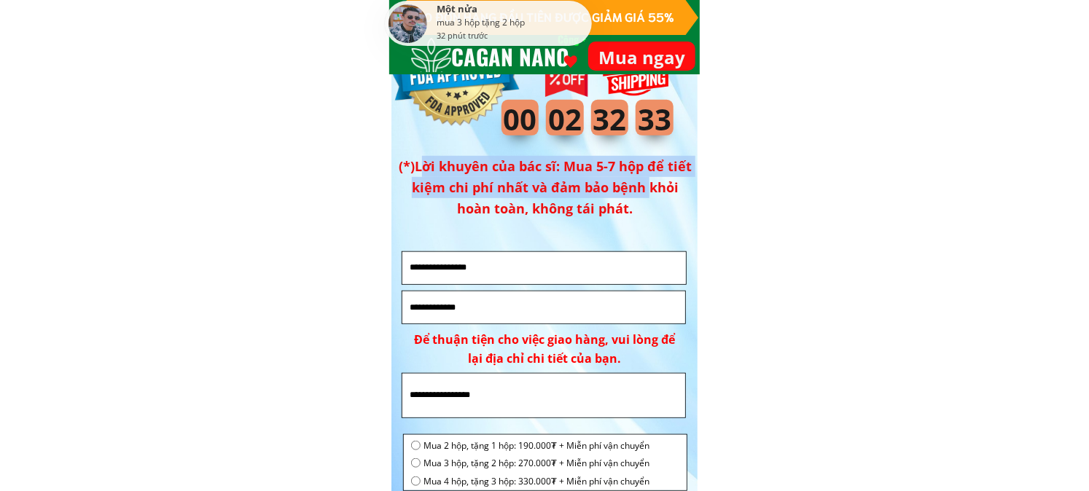
scroll to position [5373, 0]
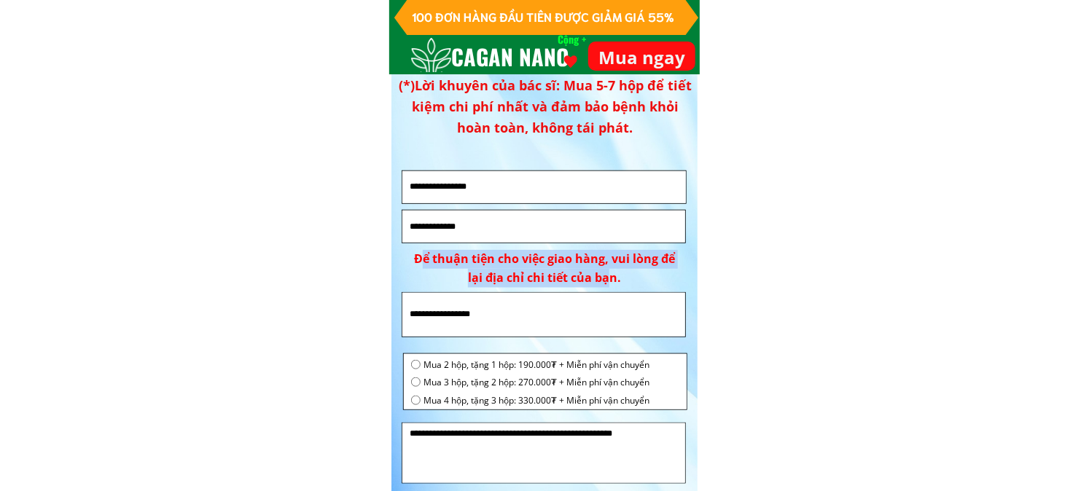
drag, startPoint x: 413, startPoint y: 265, endPoint x: 601, endPoint y: 281, distance: 188.8
click at [601, 281] on font "Để thuận tiện cho việc giao hàng, vui lòng để lại địa chỉ chi tiết của bạn." at bounding box center [544, 268] width 261 height 35
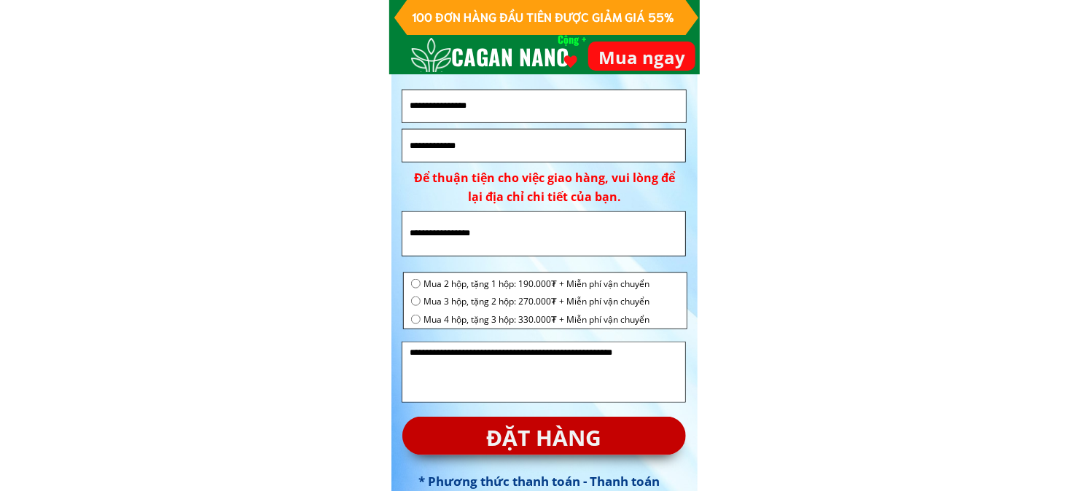
drag, startPoint x: 442, startPoint y: 231, endPoint x: 536, endPoint y: 242, distance: 94.7
click at [523, 236] on input "text" at bounding box center [544, 233] width 276 height 43
drag, startPoint x: 447, startPoint y: 359, endPoint x: 562, endPoint y: 365, distance: 115.4
click at [562, 365] on textarea at bounding box center [544, 372] width 276 height 59
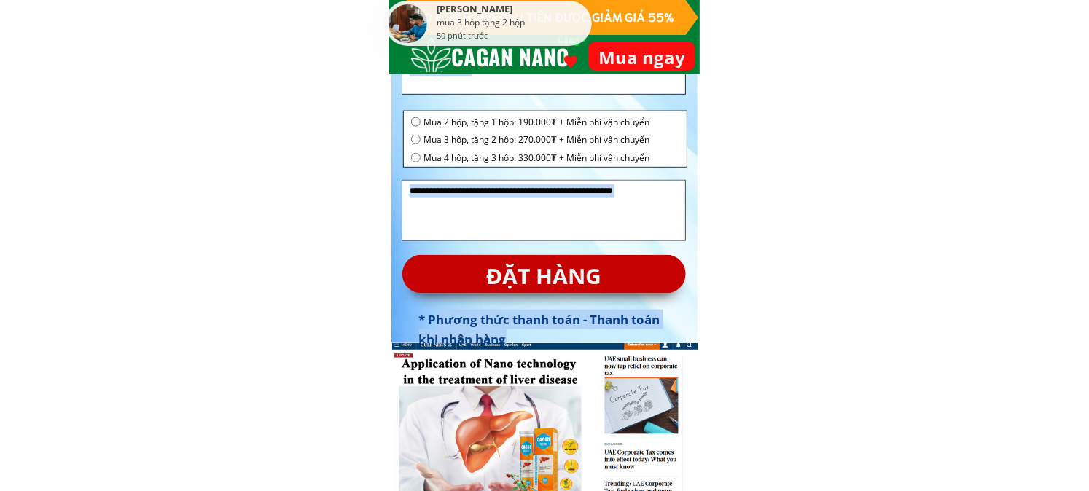
drag, startPoint x: 477, startPoint y: 321, endPoint x: 537, endPoint y: 343, distance: 63.6
click at [537, 343] on div "Điều trị dứt điểm viêm gan, xơ gan và gan nhiễm mỡ CHẾT TRONG 3 TUẦN, PHỤC HỒI …" at bounding box center [544, 25] width 306 height 11282
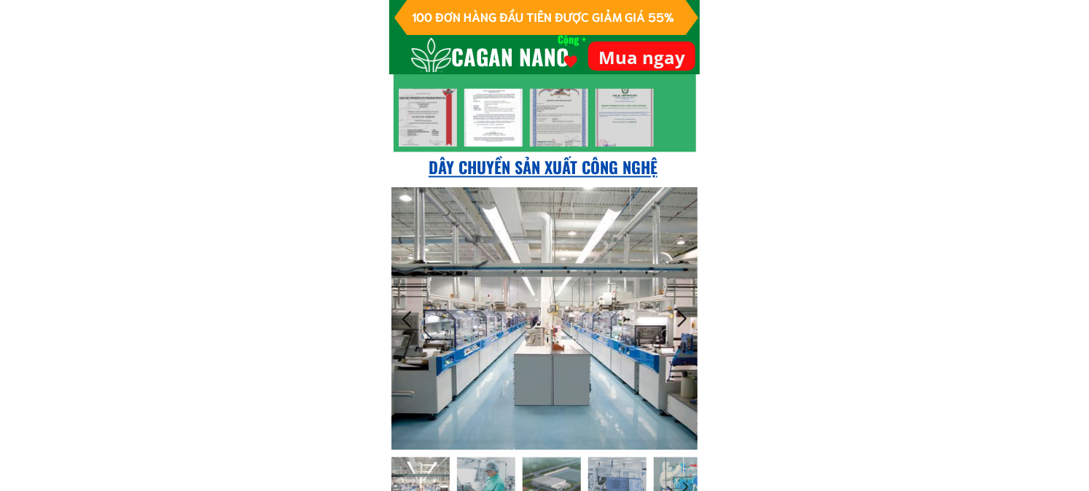
scroll to position [8937, 0]
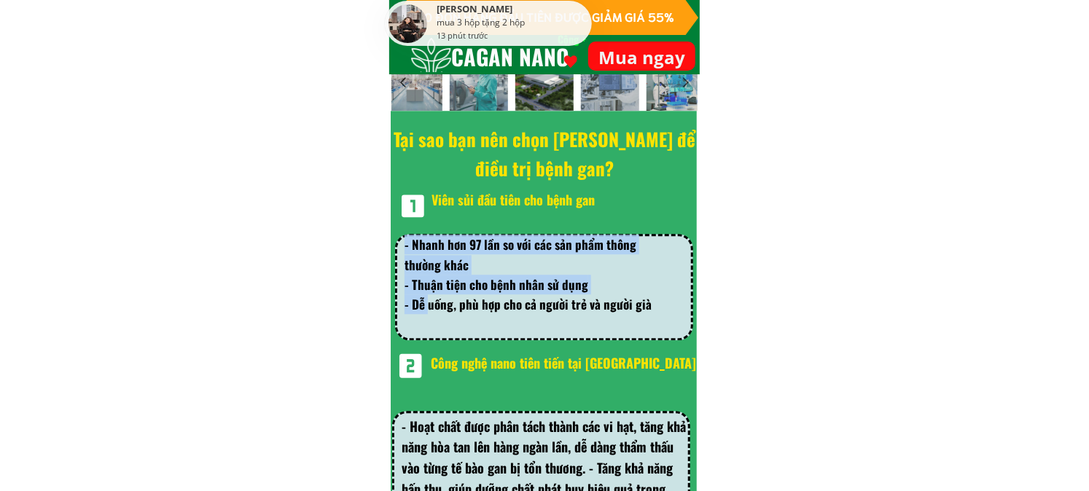
drag, startPoint x: 450, startPoint y: 300, endPoint x: 660, endPoint y: 315, distance: 209.7
click at [660, 315] on div "Viên sủi đầu tiên cho bệnh gan - Nhanh hơn 97 lần so với các sản phẩm thông thư…" at bounding box center [546, 265] width 303 height 151
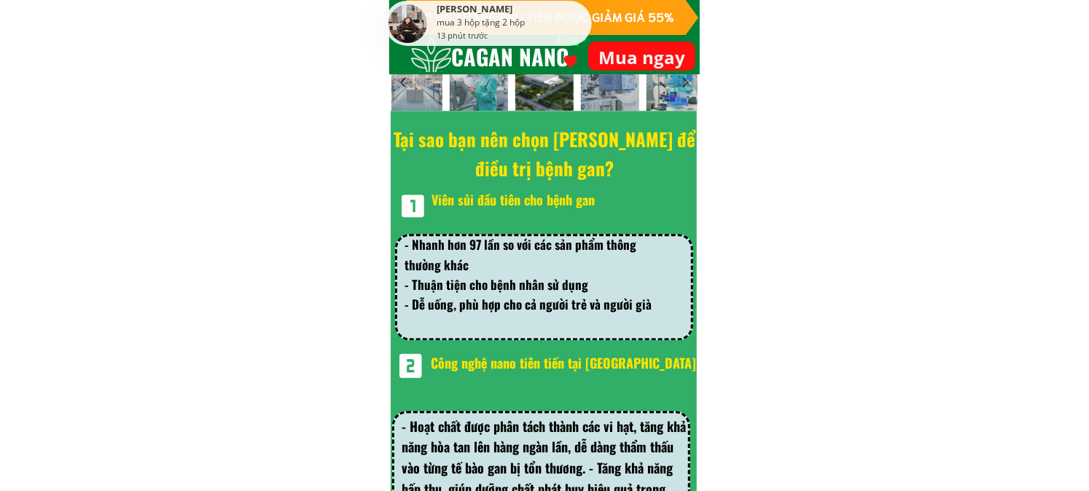
drag, startPoint x: 475, startPoint y: 367, endPoint x: 672, endPoint y: 373, distance: 196.9
click at [672, 373] on h3 "Công nghệ nano tiên tiến tại [GEOGRAPHIC_DATA]" at bounding box center [564, 363] width 266 height 21
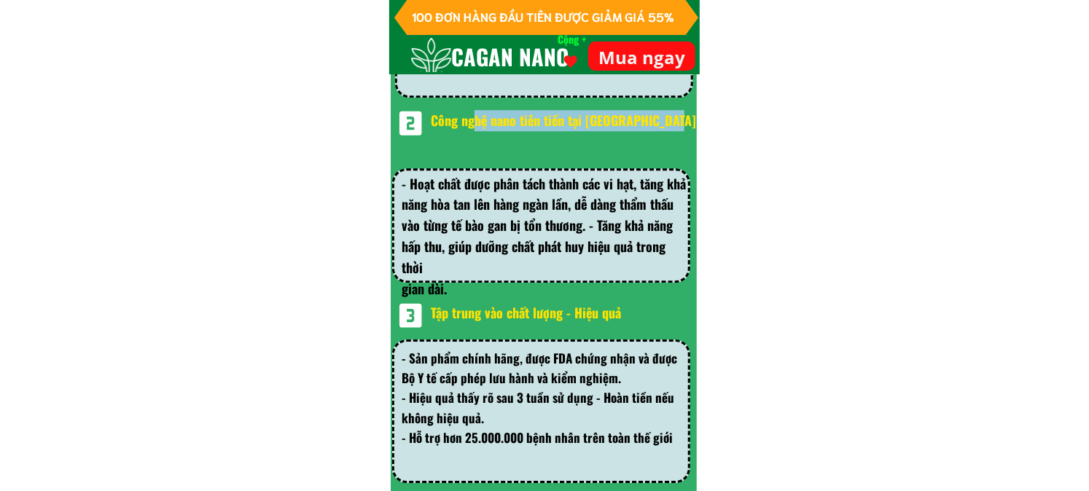
scroll to position [9666, 0]
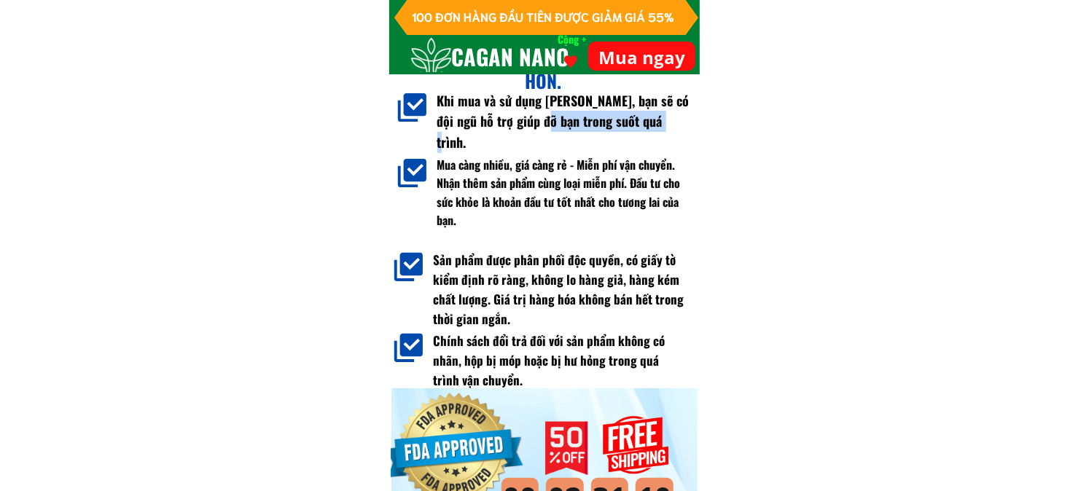
drag, startPoint x: 639, startPoint y: 128, endPoint x: 662, endPoint y: 128, distance: 23.3
click at [662, 128] on font "Khi mua và sử dụng [PERSON_NAME], bạn sẽ có đội ngũ hỗ trợ giúp đỡ bạn trong su…" at bounding box center [563, 121] width 252 height 61
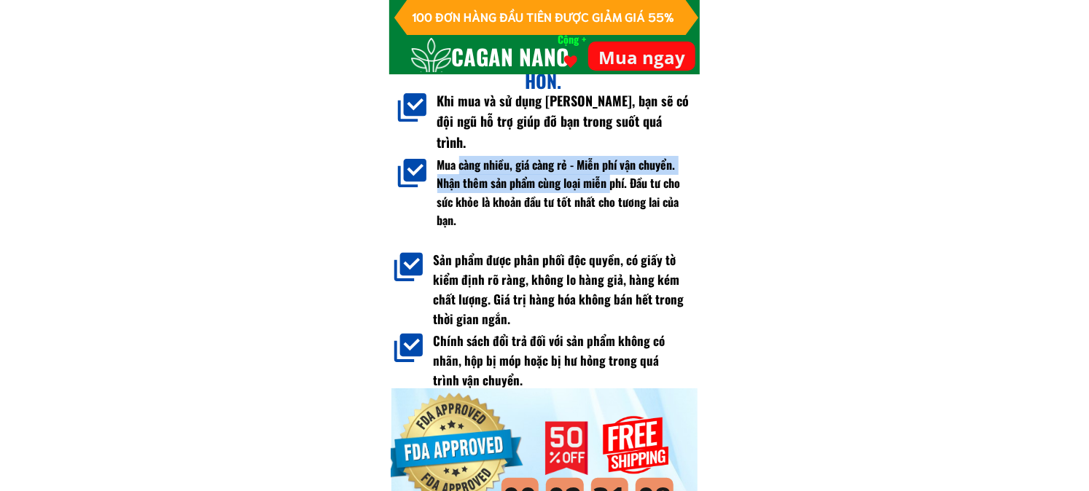
drag, startPoint x: 499, startPoint y: 169, endPoint x: 611, endPoint y: 179, distance: 112.7
click at [611, 179] on font "Mua càng nhiều, giá càng rẻ - Miễn phí vận chuyển. Nhận thêm sản phẩm cùng loại…" at bounding box center [558, 193] width 243 height 74
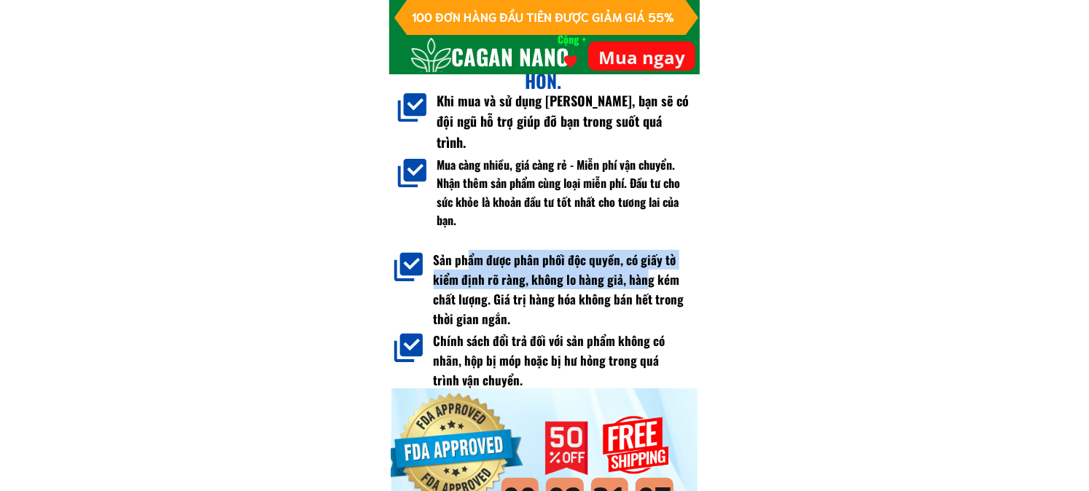
drag, startPoint x: 512, startPoint y: 258, endPoint x: 618, endPoint y: 279, distance: 107.8
click at [643, 278] on font "Sản phẩm được phân phối độc quyền, có giấy tờ kiểm định rõ ràng, không lo hàng …" at bounding box center [559, 290] width 251 height 78
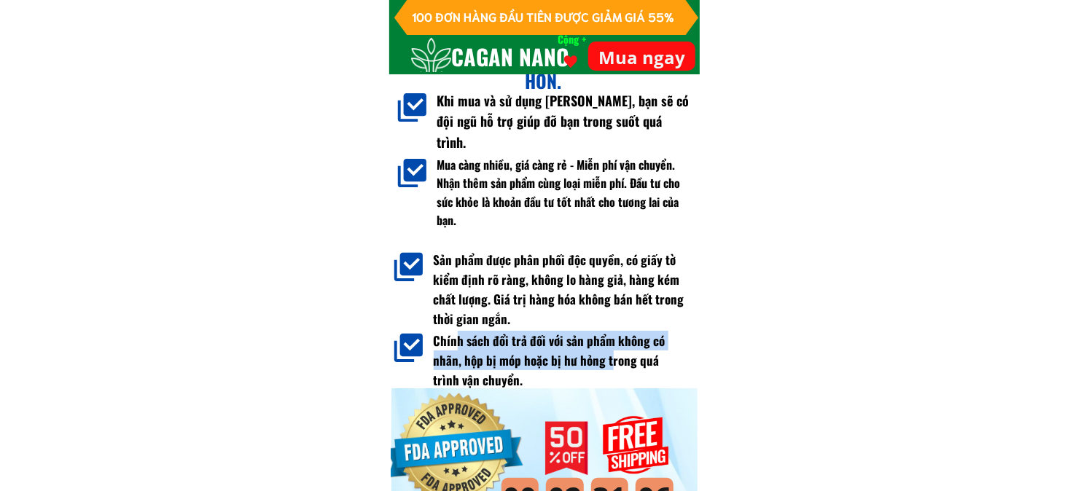
drag, startPoint x: 583, startPoint y: 355, endPoint x: 631, endPoint y: 364, distance: 48.3
click at [617, 363] on font "Chính sách đổi trả đối với sản phẩm không có nhãn, hộp bị móp hoặc bị hư hỏng t…" at bounding box center [550, 361] width 232 height 58
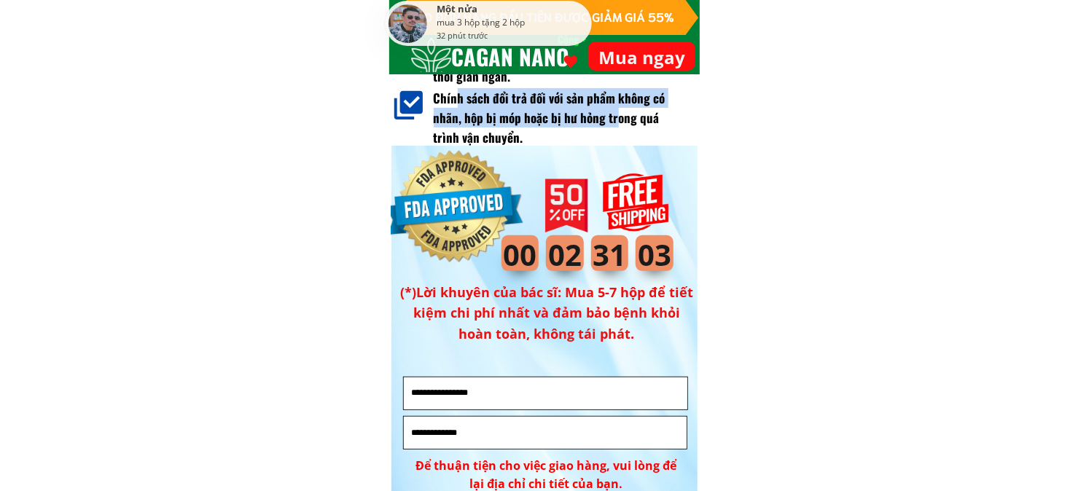
scroll to position [10070, 0]
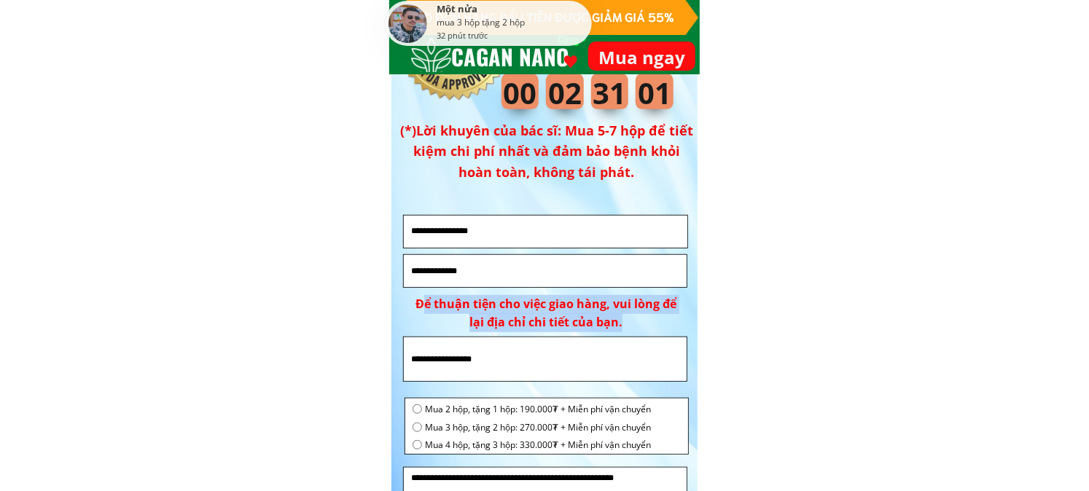
drag, startPoint x: 415, startPoint y: 307, endPoint x: 652, endPoint y: 321, distance: 237.3
click at [653, 321] on div "Để thuận tiện cho việc giao hàng, vui lòng để lại địa chỉ chi tiết của bạn." at bounding box center [546, 313] width 278 height 37
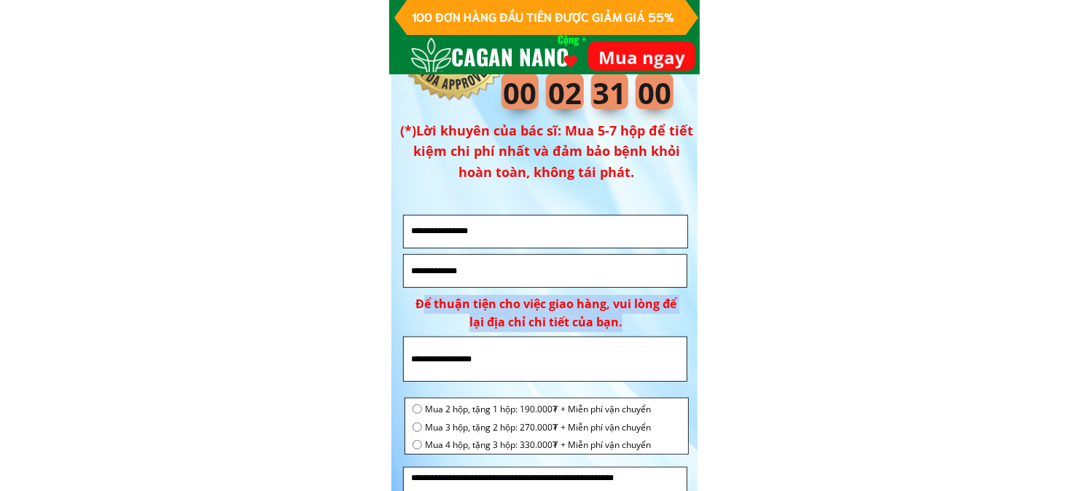
scroll to position [10313, 0]
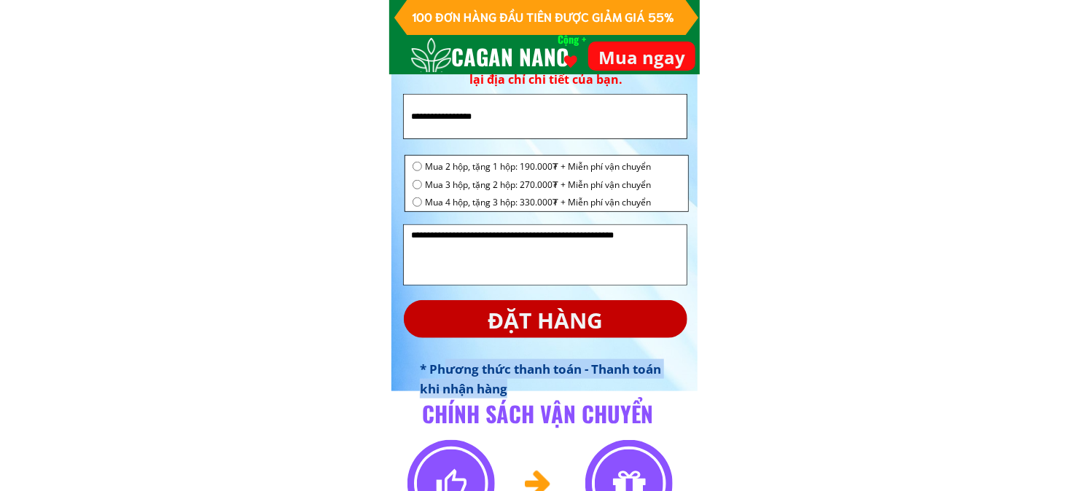
drag, startPoint x: 443, startPoint y: 362, endPoint x: 601, endPoint y: 383, distance: 159.6
click at [601, 383] on h3 "* Phương thức thanh toán - Thanh toán khi nhận hàng" at bounding box center [546, 378] width 253 height 39
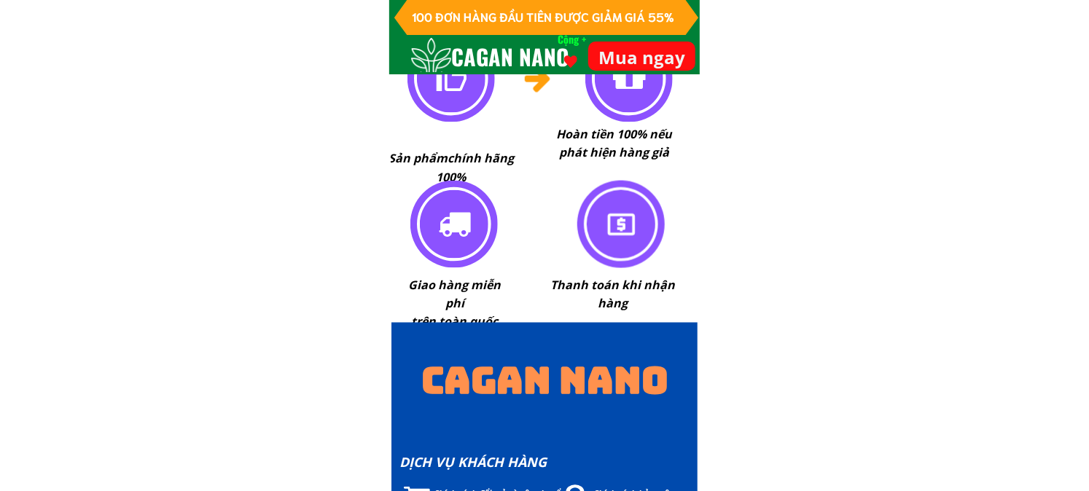
scroll to position [10790, 0]
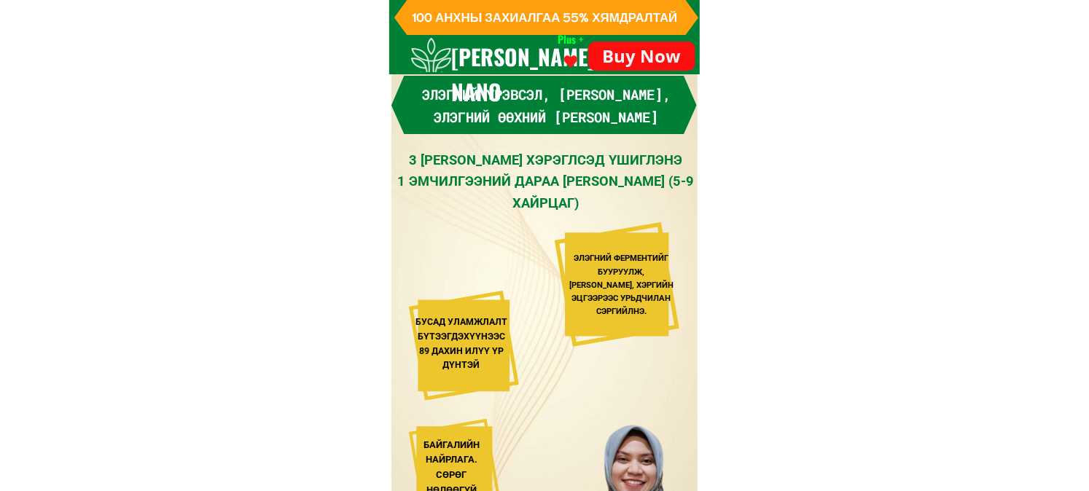
drag, startPoint x: 411, startPoint y: 156, endPoint x: 662, endPoint y: 200, distance: 254.7
click at [662, 200] on div "3 ДОЛООН ХОНОГ ХЭРЭГЛСЭД ҮШИГЛЭНЭ 1 ЭМЧИЛГЭЭНИЙ ДАРАА ЭРҮҮЛ МЭНДИЙГ СЭРГЭЭНЭ (5…" at bounding box center [545, 181] width 303 height 64
copy div "3 ДОЛООН ХОНОГ ХЭРЭГЛСЭД ҮШИГЛЭНЭ 1 ЭМЧИЛГЭЭНИЙ ДАРАА ЭРҮҮЛ МЭНДИЙГ СЭРГЭЭНЭ (5…"
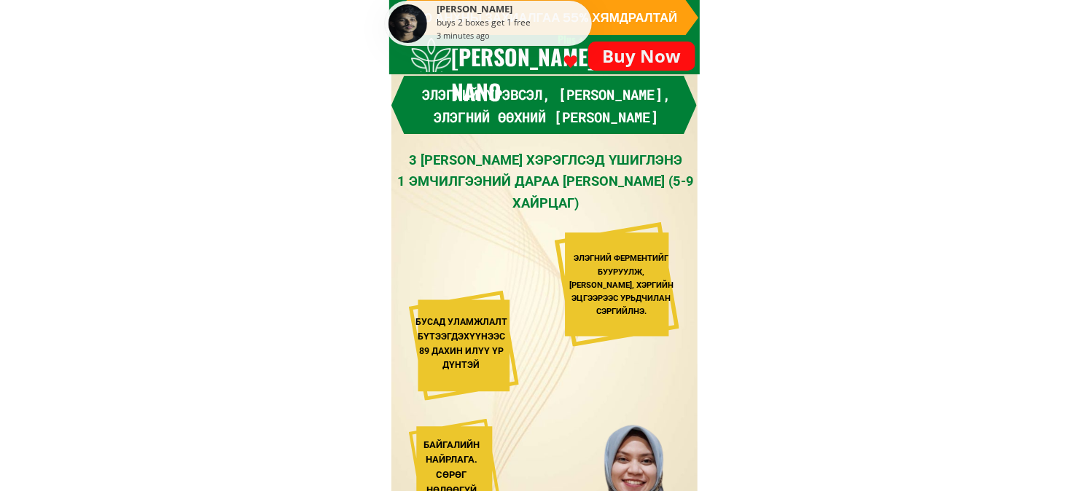
click at [590, 165] on div "3 ДОЛООН ХОНОГ ХЭРЭГЛСЭД ҮШИГЛЭНЭ 1 ЭМЧИЛГЭЭНИЙ ДАРАА ЭРҮҮЛ МЭНДИЙГ СЭРГЭЭНЭ (5…" at bounding box center [545, 181] width 303 height 64
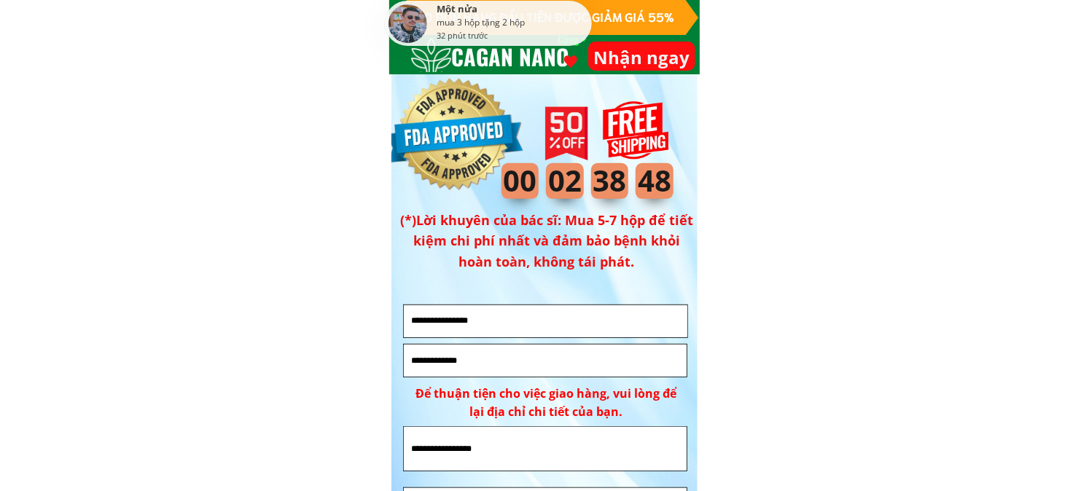
scroll to position [9900, 0]
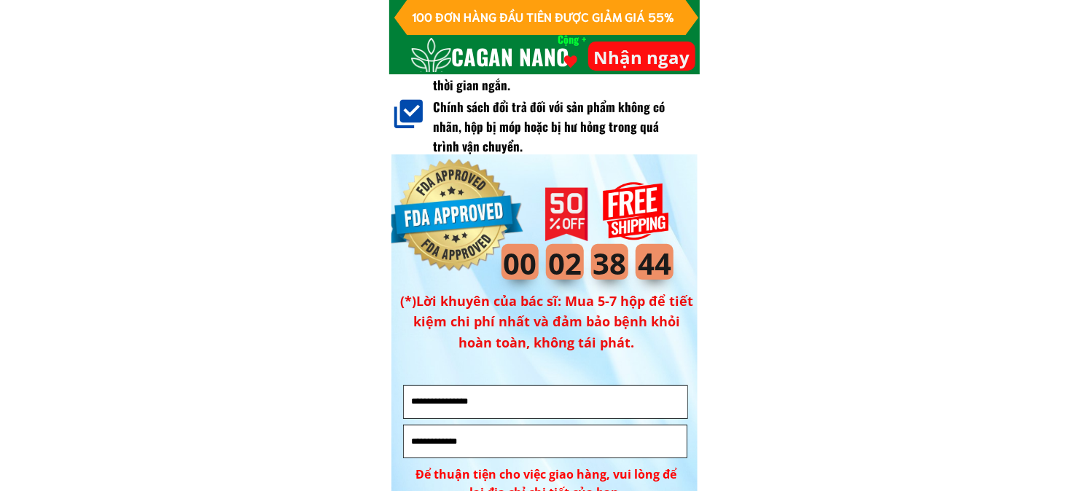
drag, startPoint x: 595, startPoint y: 54, endPoint x: 697, endPoint y: 57, distance: 102.1
click at [697, 57] on div "100 ĐƠN HÀNG ĐẦU TIÊN ĐƯỢC GIẢM GIÁ 55% CAGAN NANO Cộng + Nhận ngay bây giờ" at bounding box center [544, 37] width 311 height 74
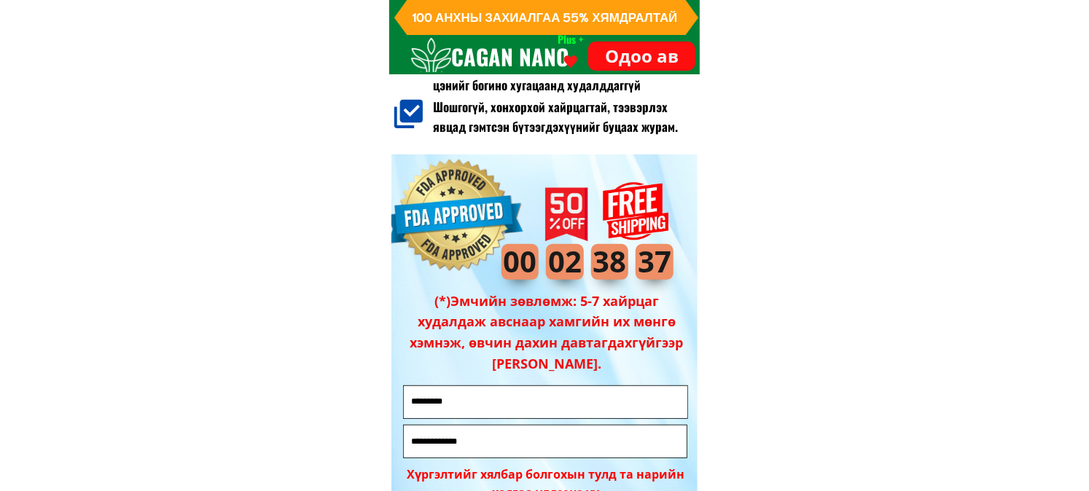
click at [611, 52] on p "Одоо ав" at bounding box center [641, 56] width 107 height 29
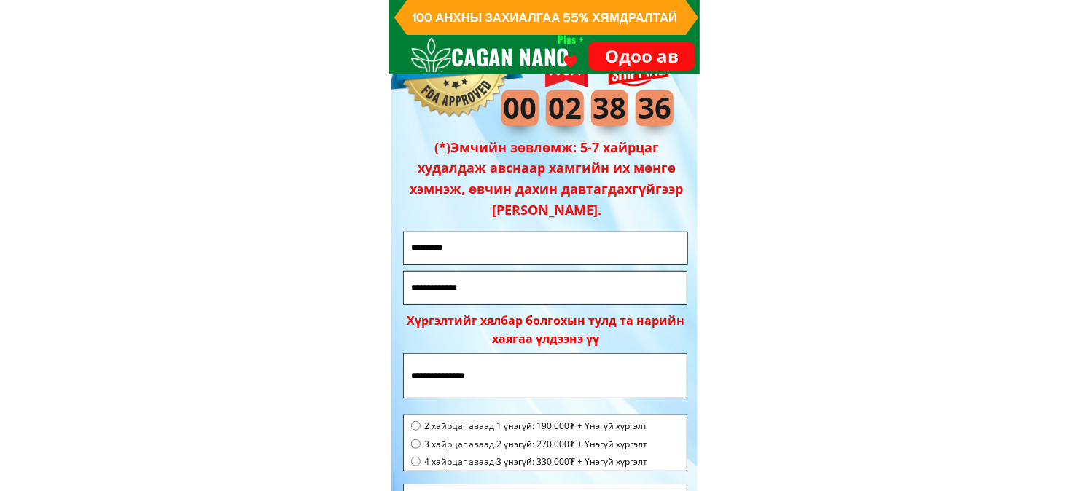
drag, startPoint x: 601, startPoint y: 56, endPoint x: 682, endPoint y: 54, distance: 80.2
click at [682, 54] on p "Одоо ав" at bounding box center [641, 56] width 107 height 29
